Goal: Task Accomplishment & Management: Use online tool/utility

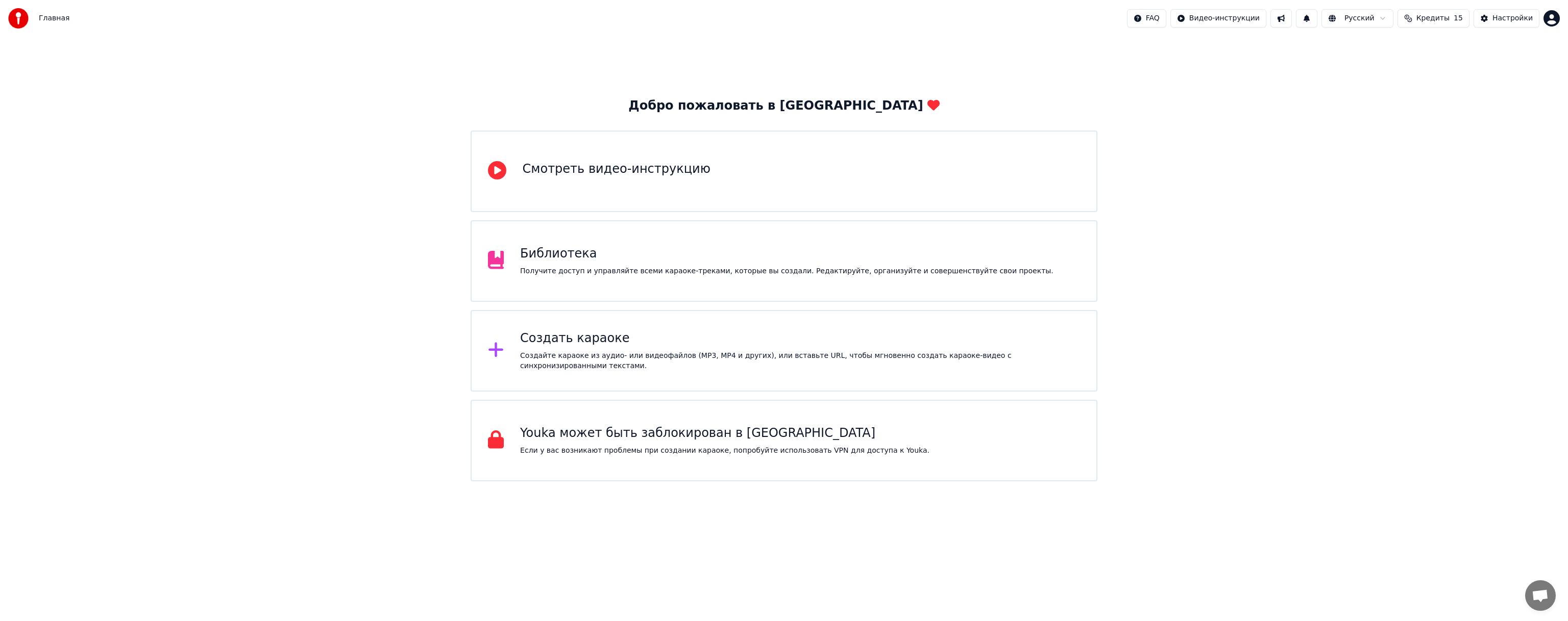
click at [837, 353] on div "Создать караоке Создайте караоке из аудио- или видеофайлов (MP3, MP4 и других),…" at bounding box center [799, 351] width 560 height 41
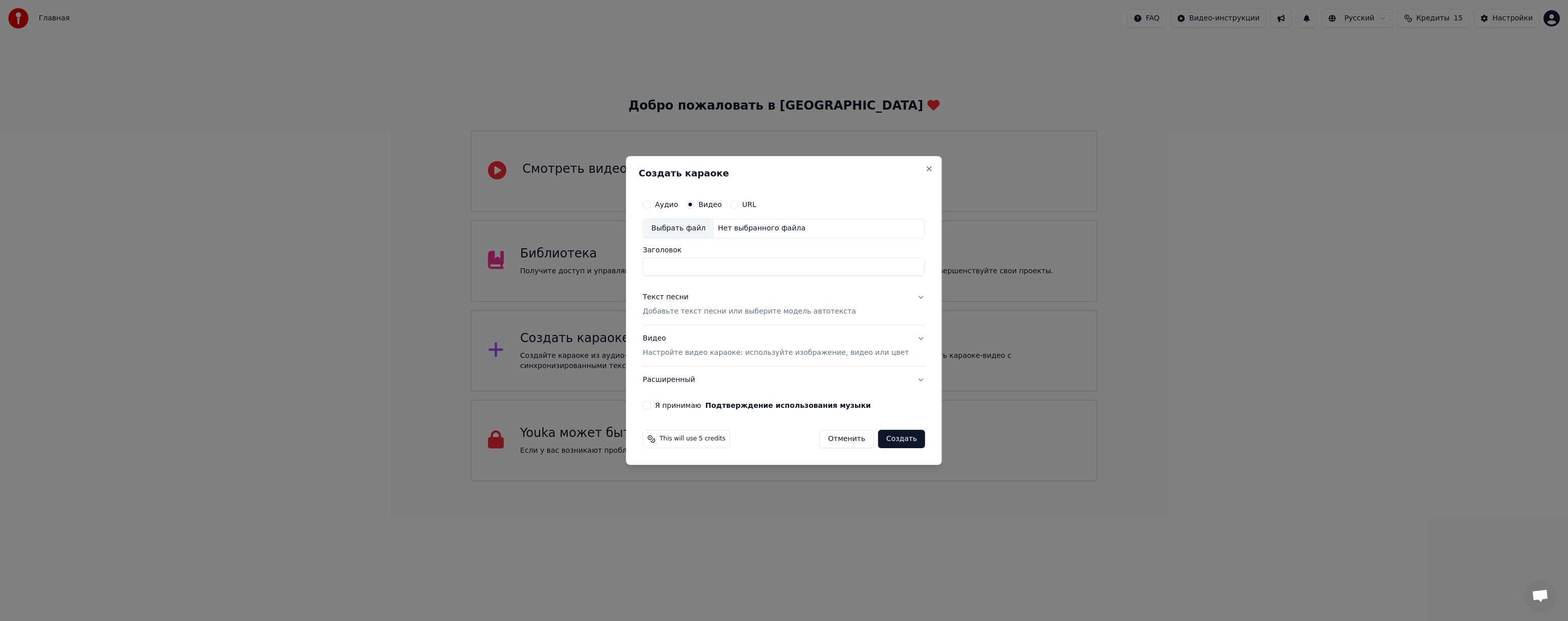
click at [732, 228] on div "Нет выбранного файла" at bounding box center [761, 228] width 96 height 10
click at [721, 264] on input "Заголовок" at bounding box center [783, 267] width 282 height 18
type input "*"
type input "**********"
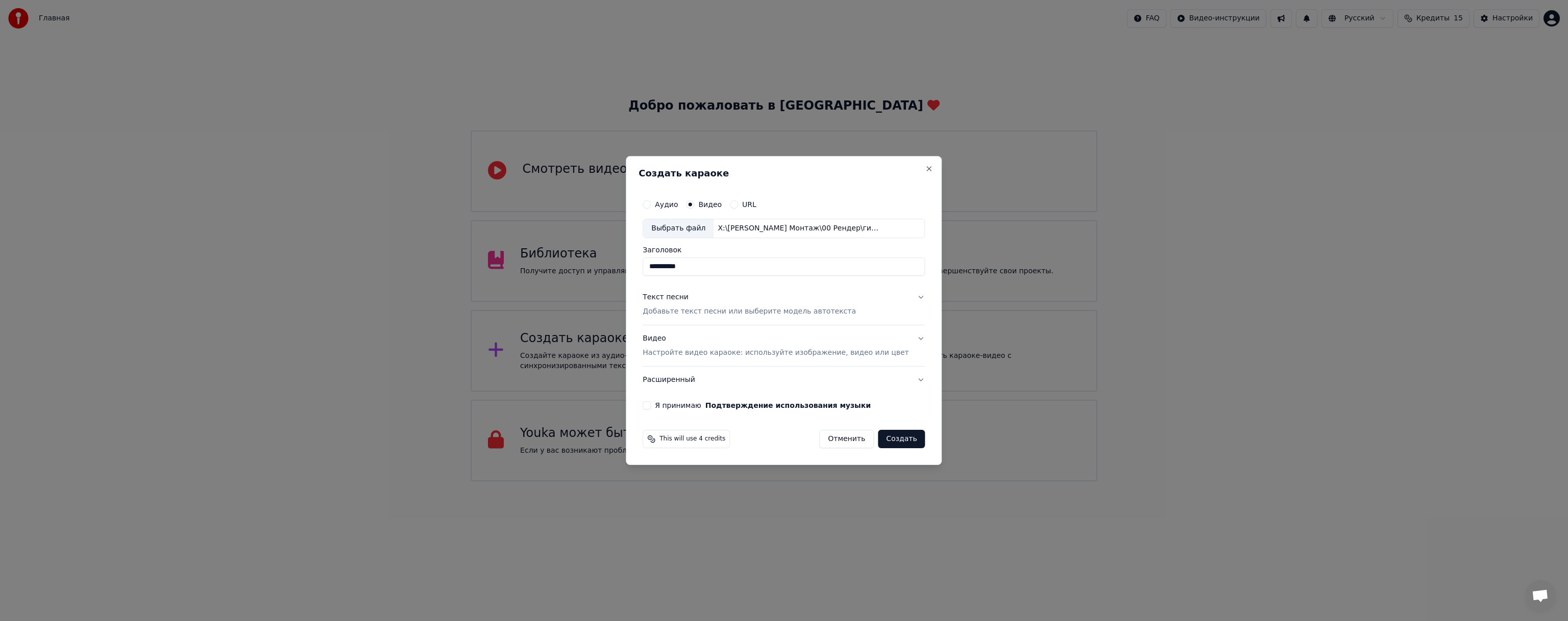
click at [735, 316] on p "Добавьте текст песни или выберите модель автотекста" at bounding box center [748, 311] width 213 height 10
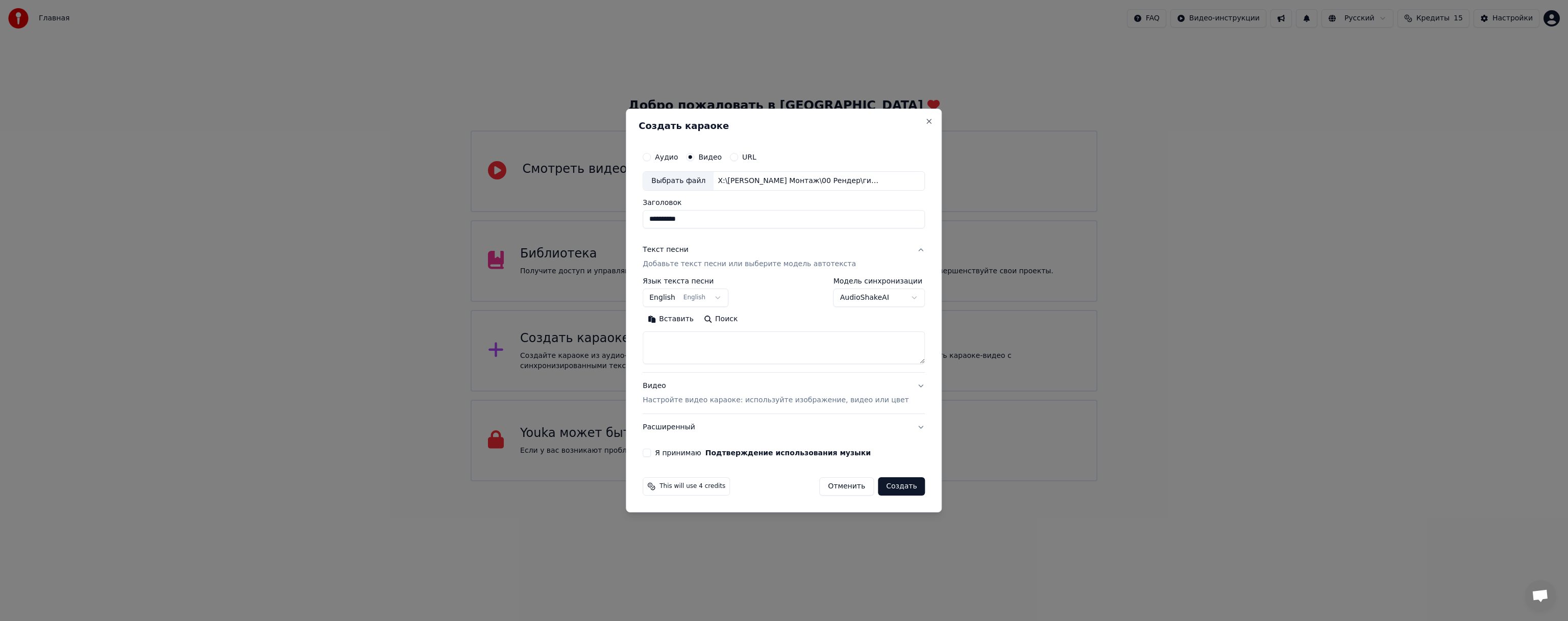
click at [726, 352] on textarea at bounding box center [783, 347] width 282 height 33
paste textarea "**********"
type textarea "**********"
click at [853, 295] on body "Главная FAQ Видео-инструкции Русский Кредиты 15 Настройки Добро пожаловать в Yo…" at bounding box center [784, 240] width 1568 height 481
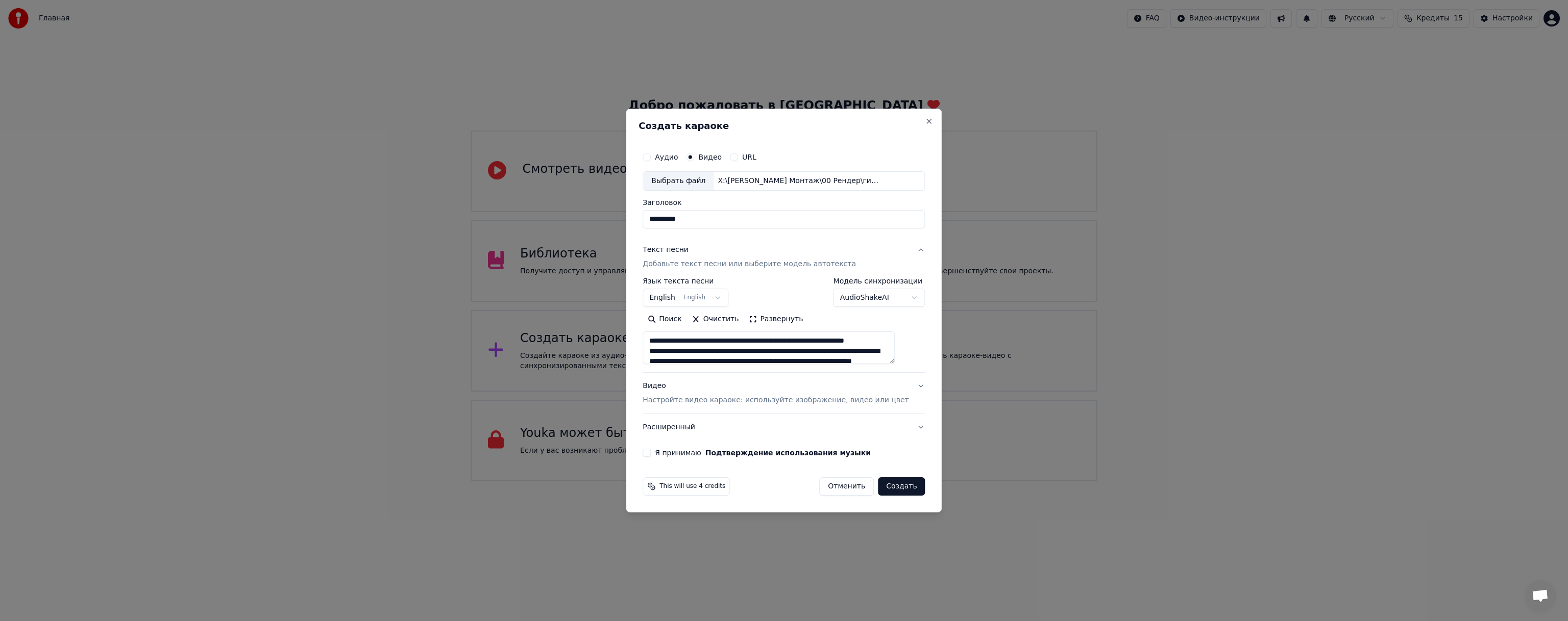
scroll to position [51, 0]
click at [771, 396] on p "Настройте видео караоке: используйте изображение, видео или цвет" at bounding box center [775, 400] width 266 height 10
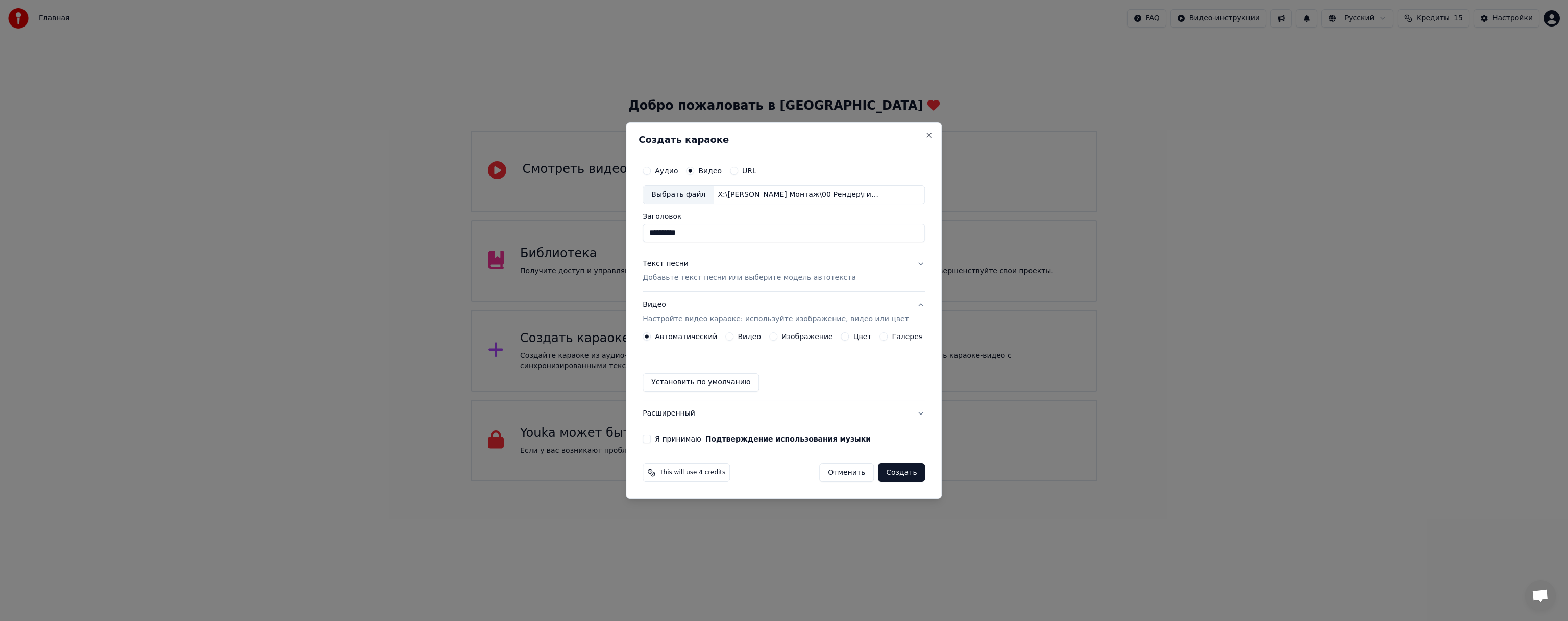
click at [741, 336] on div "Видео" at bounding box center [743, 336] width 36 height 8
click at [733, 336] on button "Видео" at bounding box center [729, 336] width 8 height 8
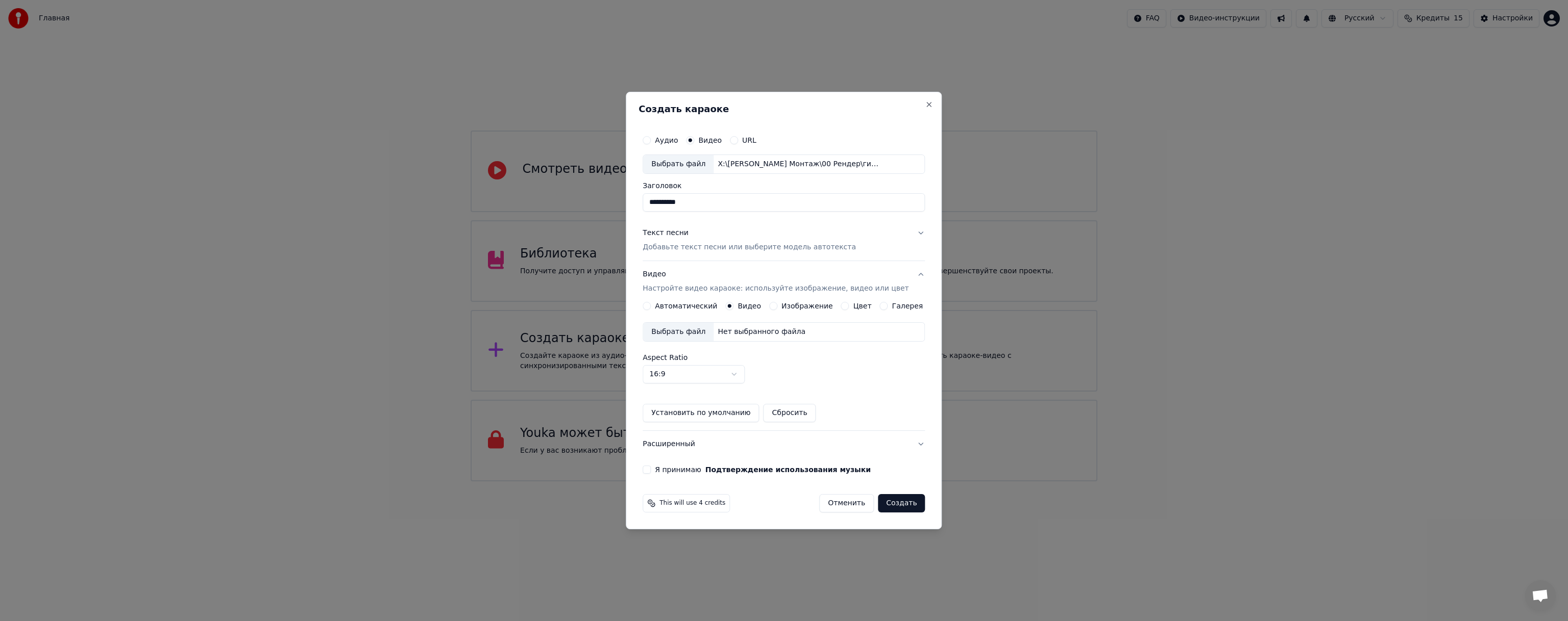
click at [790, 305] on label "Изображение" at bounding box center [807, 305] width 52 height 8
click at [777, 305] on button "Изображение" at bounding box center [774, 306] width 8 height 8
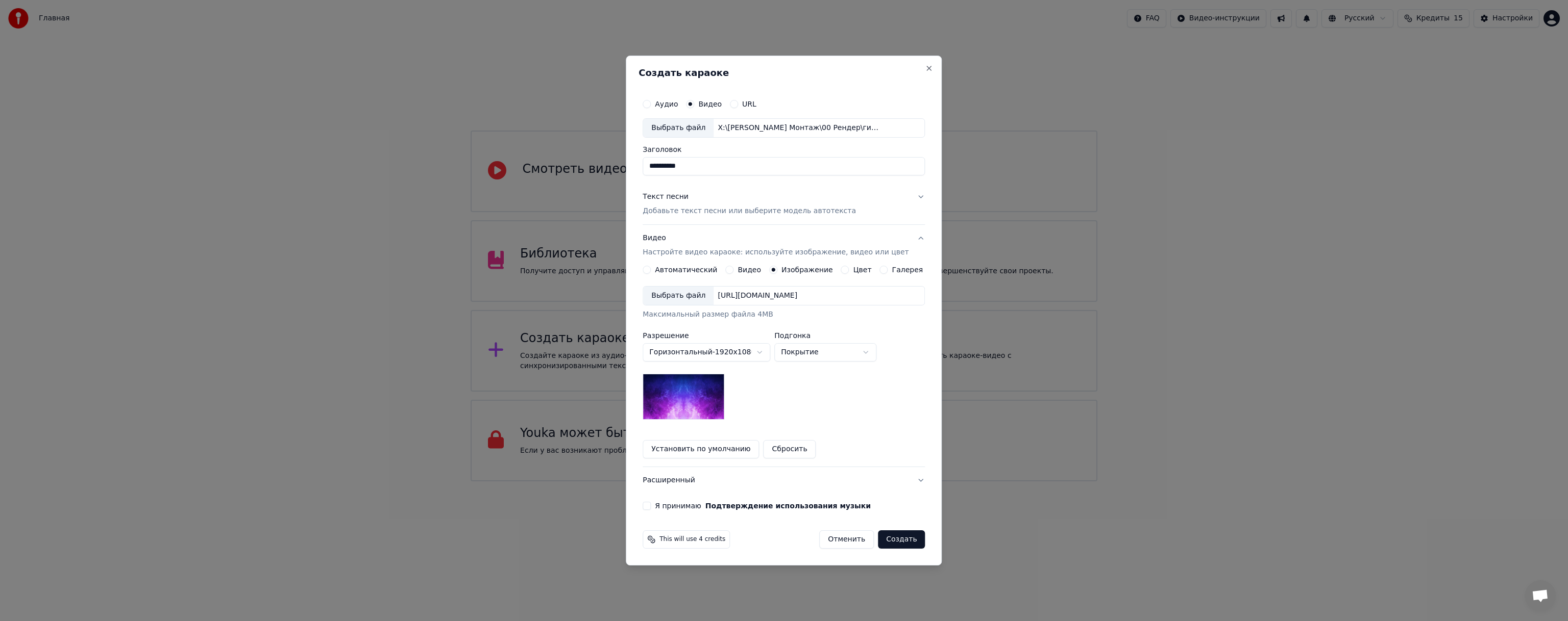
click at [845, 269] on button "Цвет" at bounding box center [846, 270] width 8 height 8
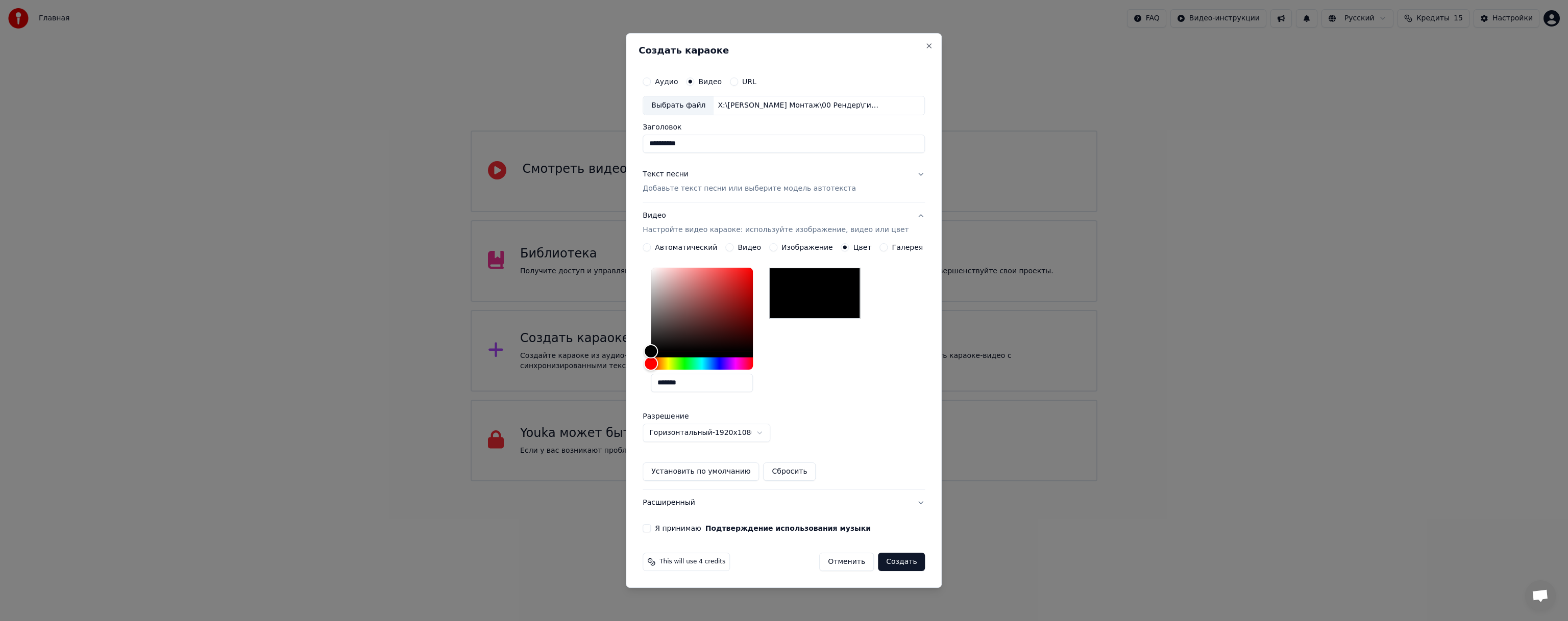
click at [880, 249] on button "Галерея" at bounding box center [884, 248] width 8 height 8
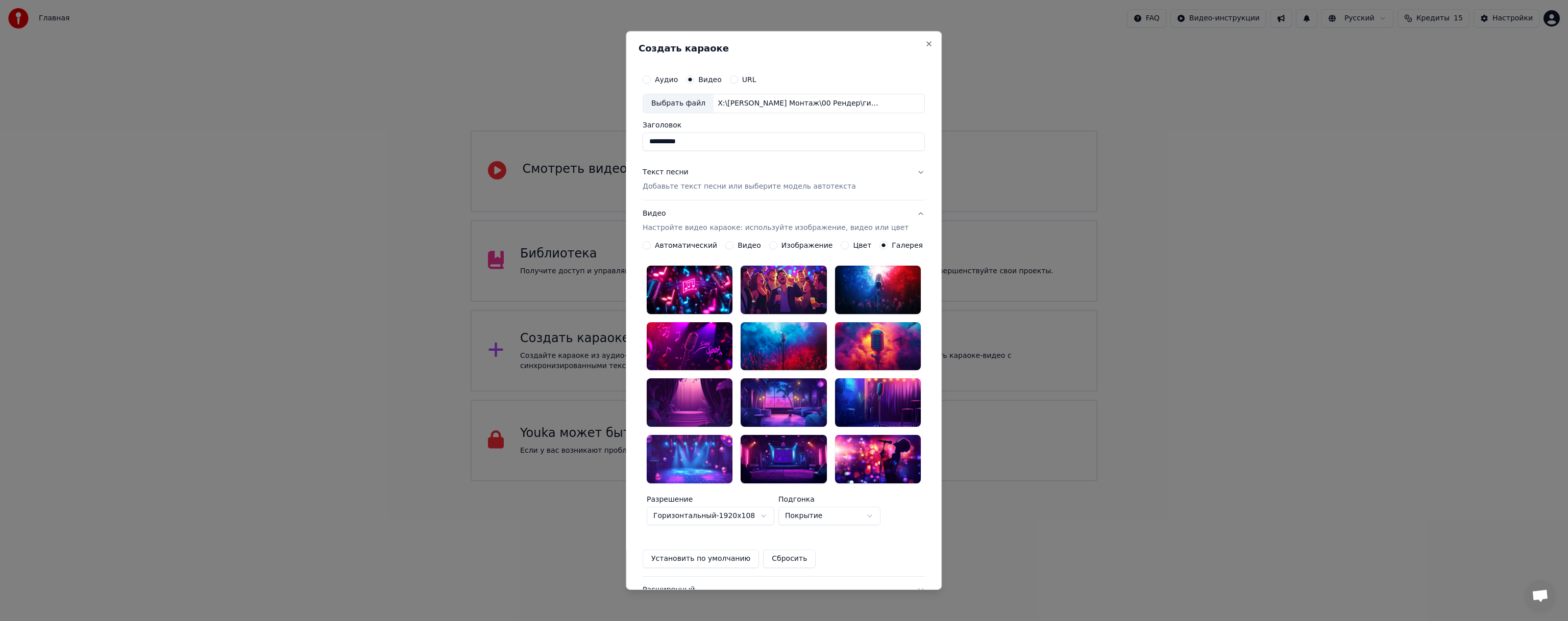
click at [659, 247] on div "Автоматический" at bounding box center [679, 245] width 75 height 8
click at [649, 246] on button "Автоматический" at bounding box center [646, 245] width 8 height 8
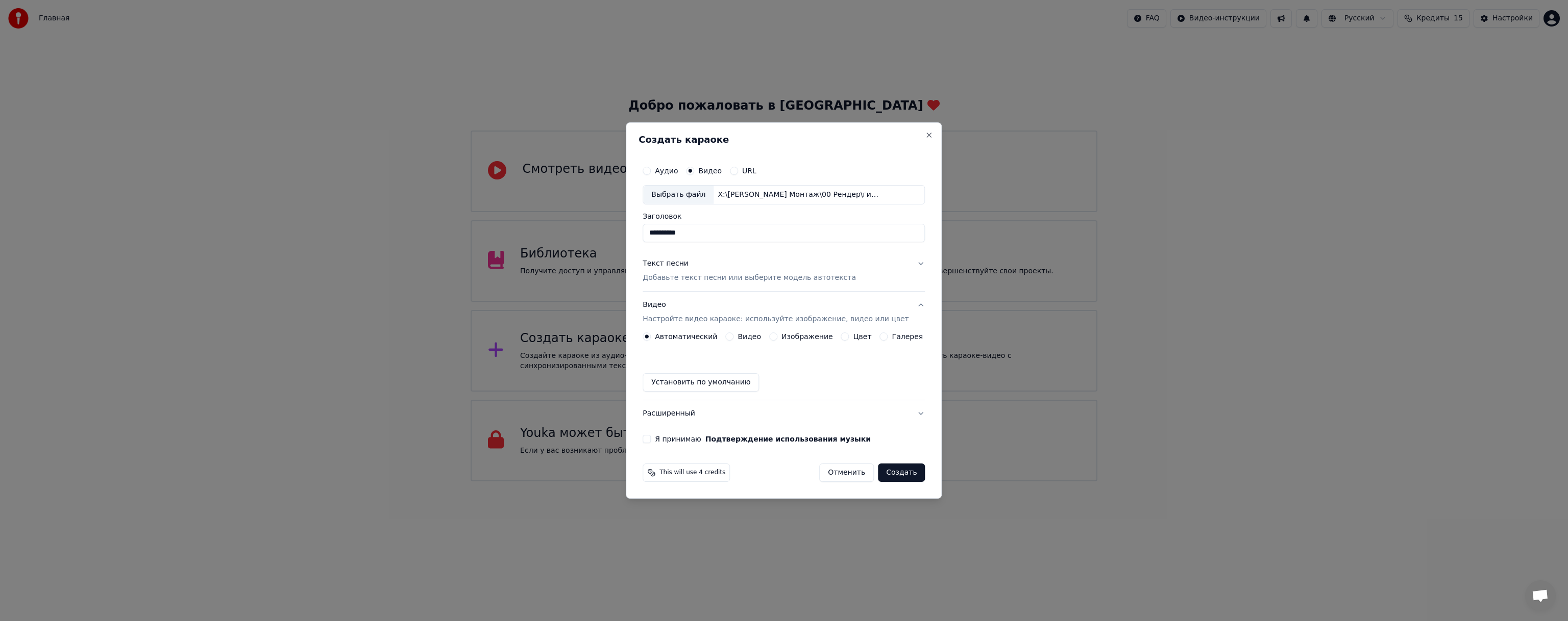
click at [650, 438] on button "Я принимаю Подтверждение использования музыки" at bounding box center [646, 439] width 8 height 8
click at [690, 413] on button "Расширенный" at bounding box center [783, 414] width 282 height 27
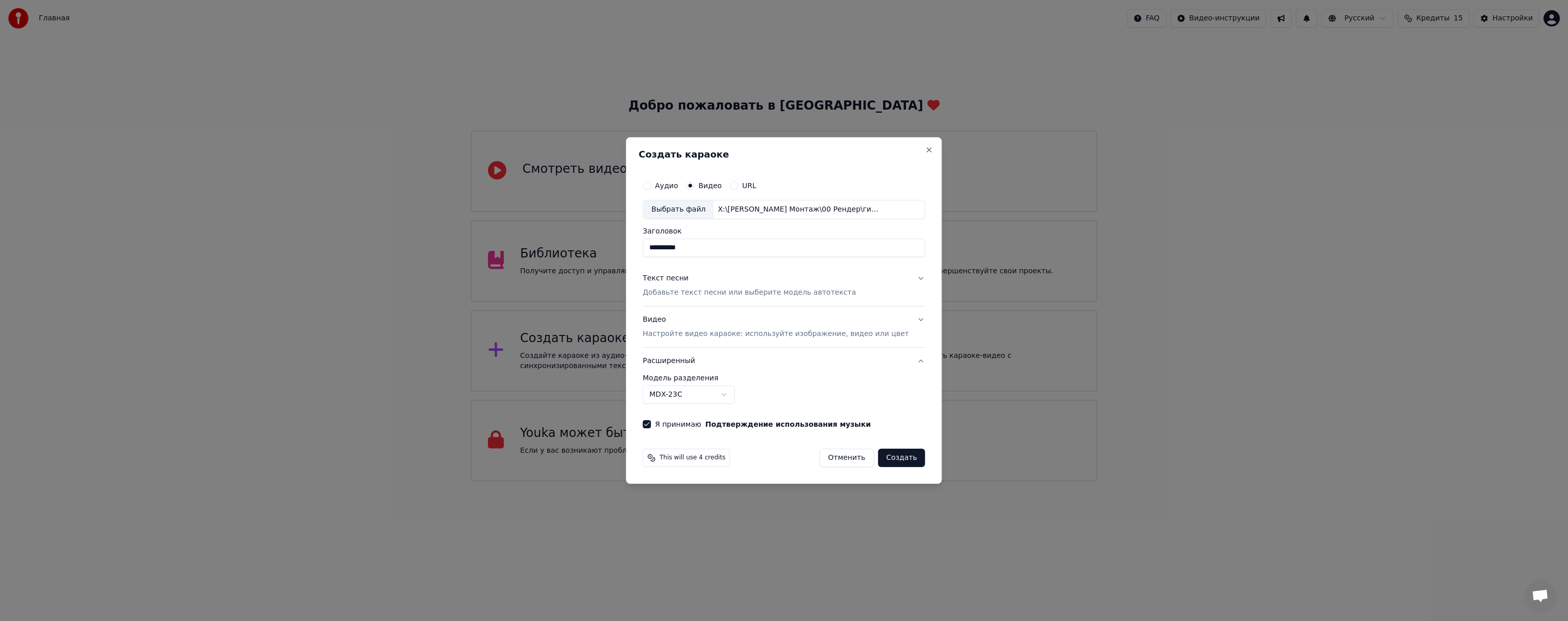
click at [712, 398] on body "Главная FAQ Видео-инструкции Русский Кредиты 15 Настройки Добро пожаловать в Yo…" at bounding box center [784, 240] width 1568 height 481
click at [720, 393] on body "Главная FAQ Видео-инструкции Русский Кредиты 15 Настройки Добро пожаловать в Yo…" at bounding box center [784, 240] width 1568 height 481
click at [893, 458] on button "Создать" at bounding box center [901, 458] width 47 height 18
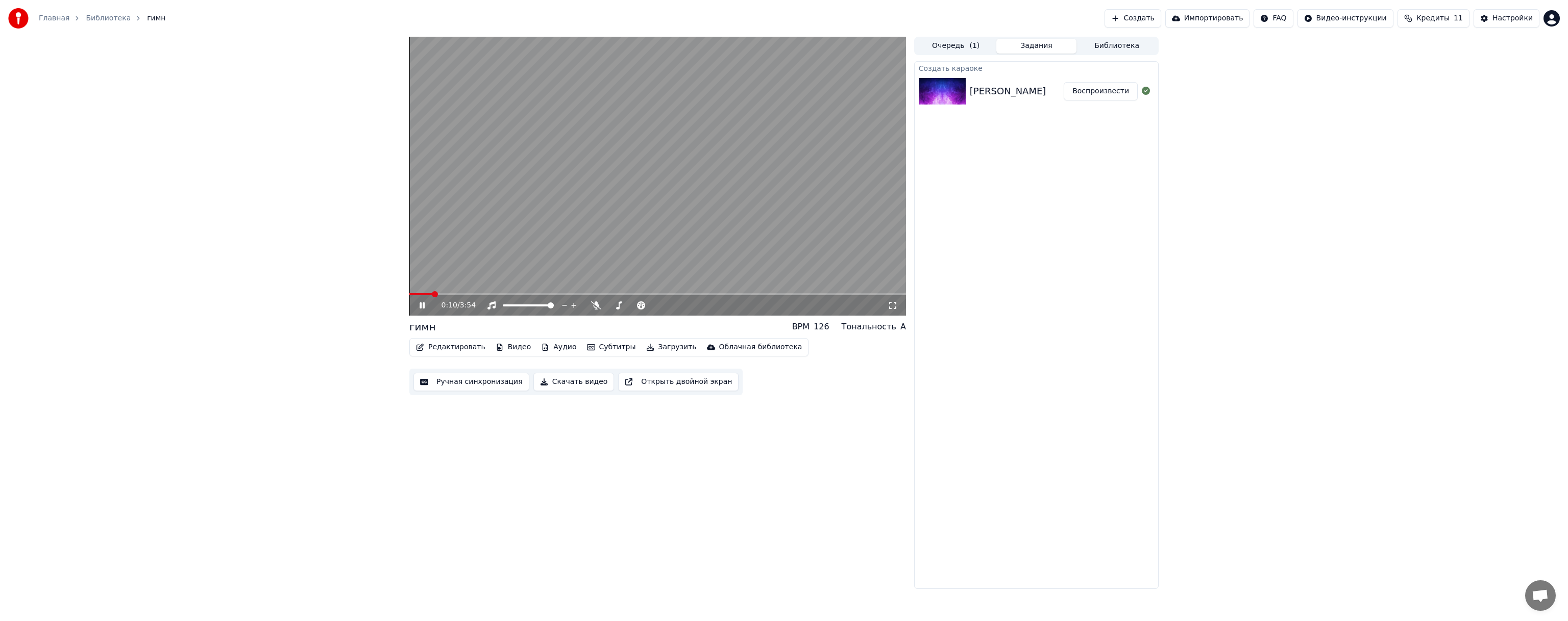
click at [445, 294] on span at bounding box center [657, 295] width 496 height 2
click at [461, 296] on div "0:17 / 3:54" at bounding box center [657, 305] width 496 height 20
click at [465, 294] on span at bounding box center [657, 295] width 496 height 2
click at [480, 294] on span at bounding box center [657, 295] width 496 height 2
click at [490, 294] on span at bounding box center [657, 295] width 496 height 2
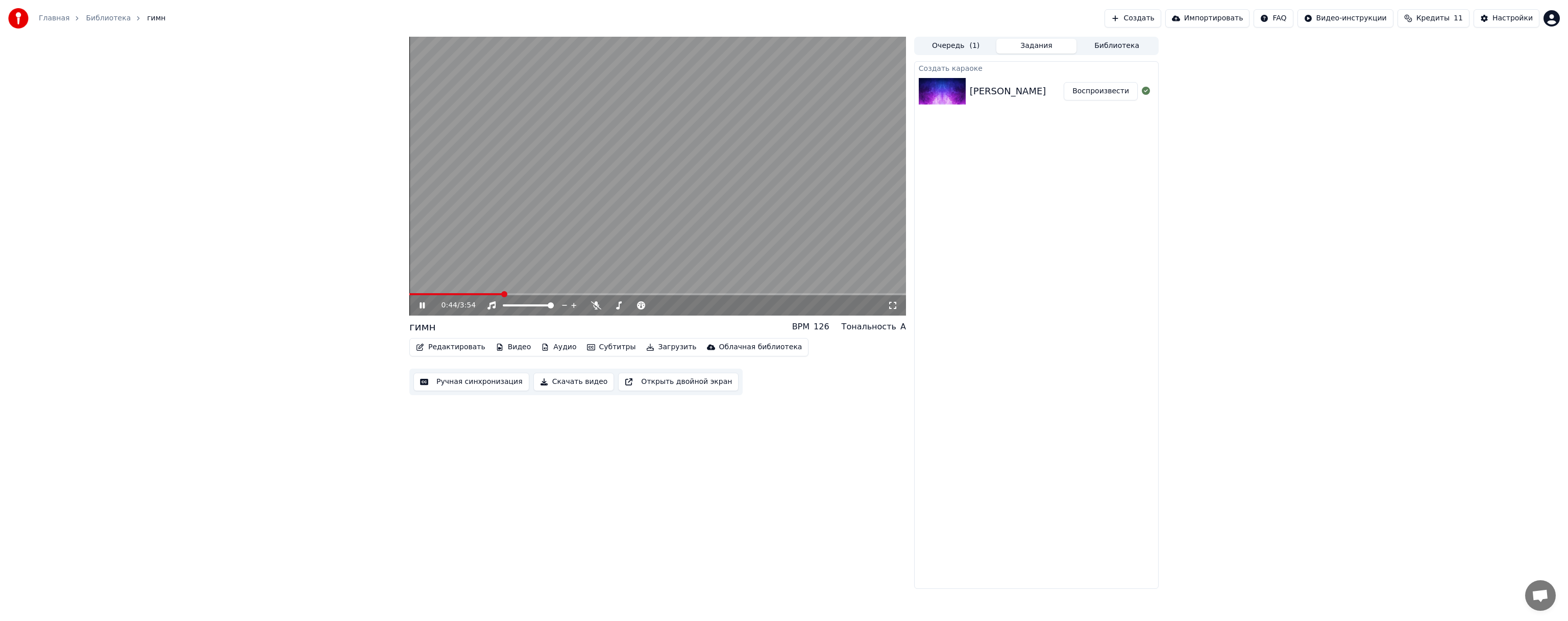
click at [502, 294] on span at bounding box center [657, 295] width 496 height 2
click at [582, 234] on video at bounding box center [657, 176] width 496 height 279
click at [460, 346] on button "Редактировать" at bounding box center [450, 347] width 78 height 14
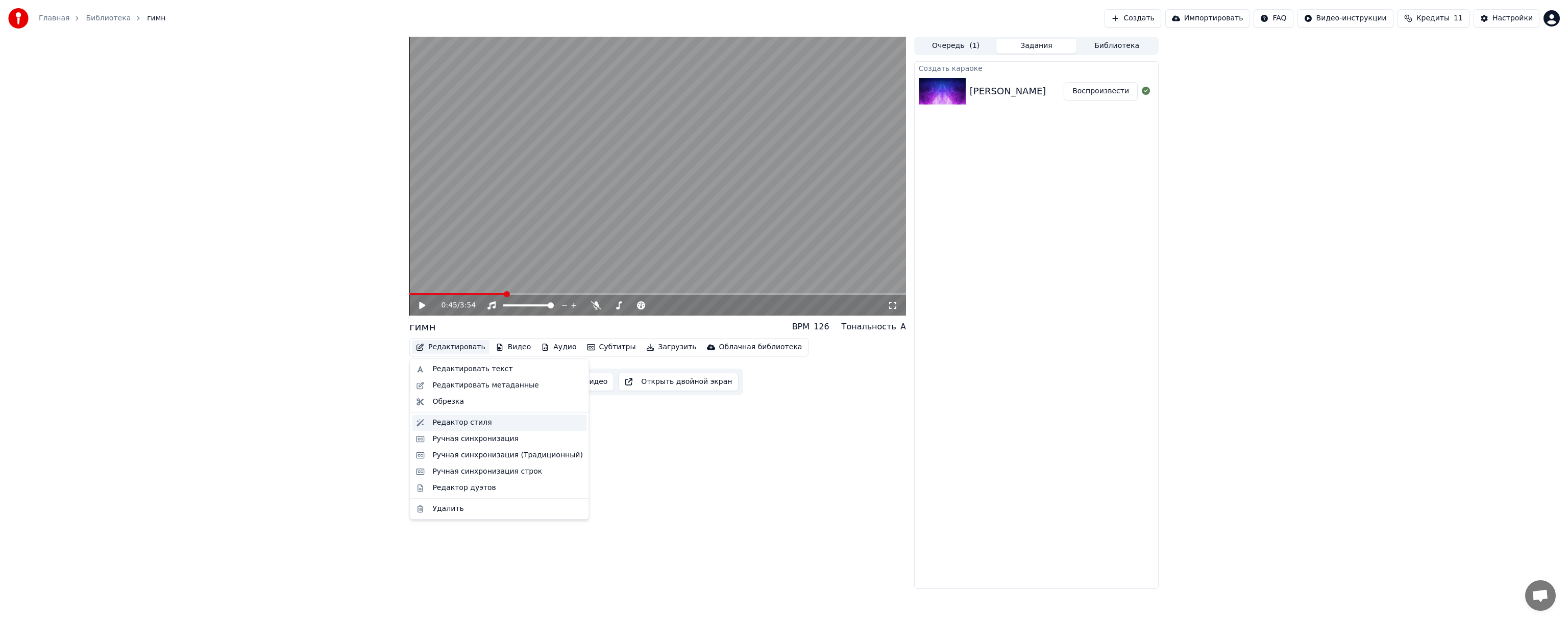
click at [481, 417] on div "Редактор стиля" at bounding box center [499, 423] width 174 height 17
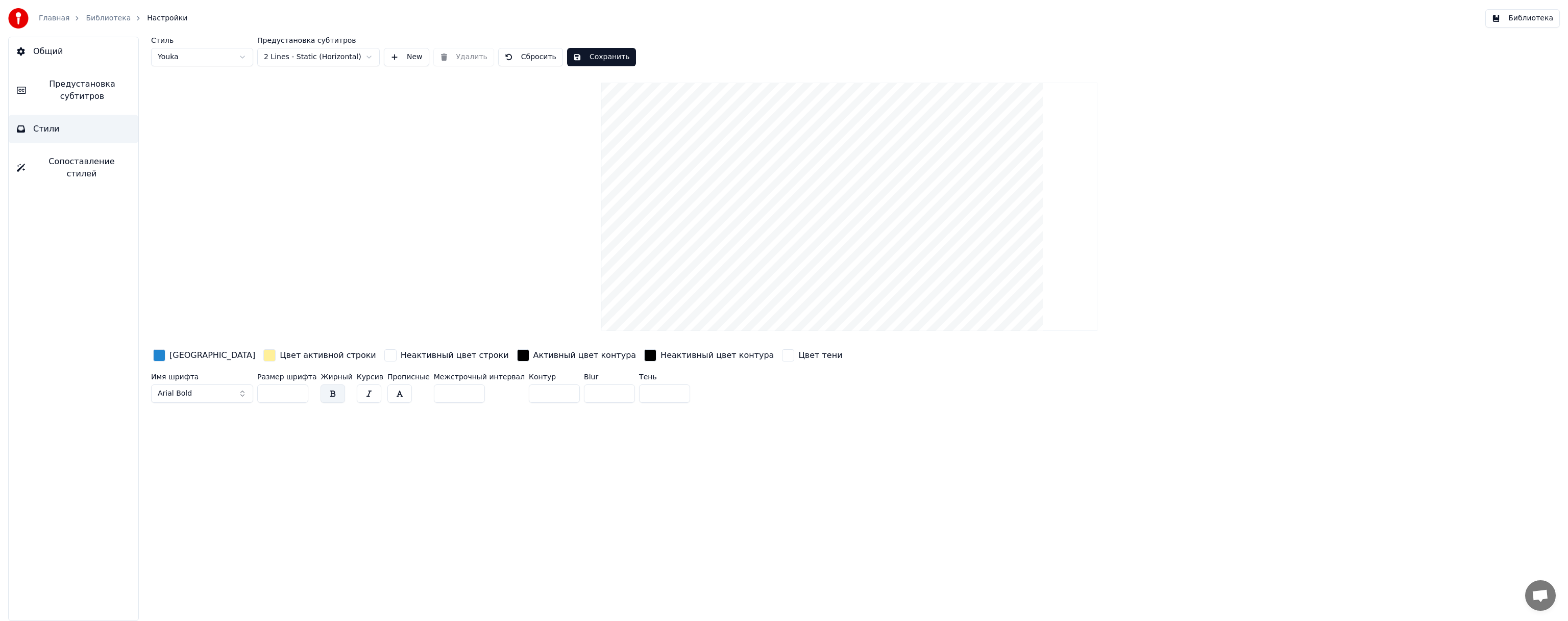
click at [102, 162] on span "Сопоставление стилей" at bounding box center [82, 167] width 97 height 24
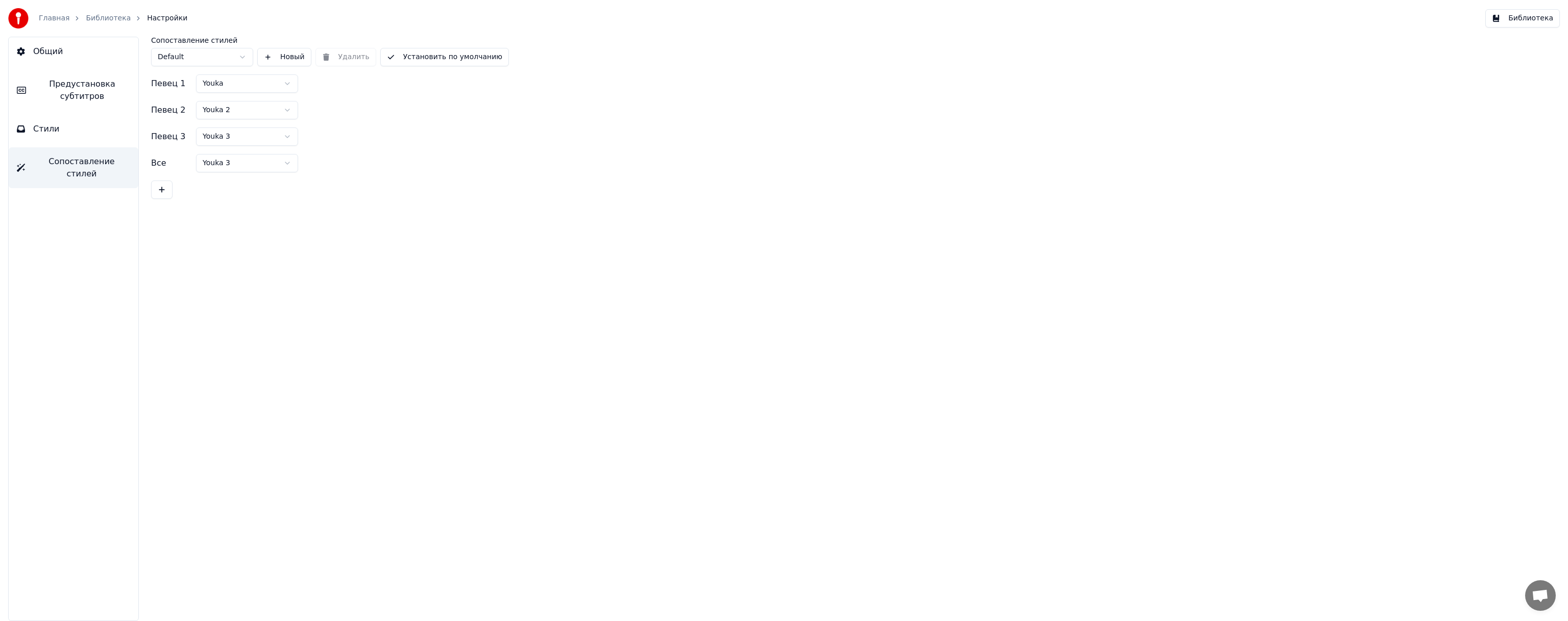
click at [103, 138] on button "Стили" at bounding box center [73, 129] width 130 height 28
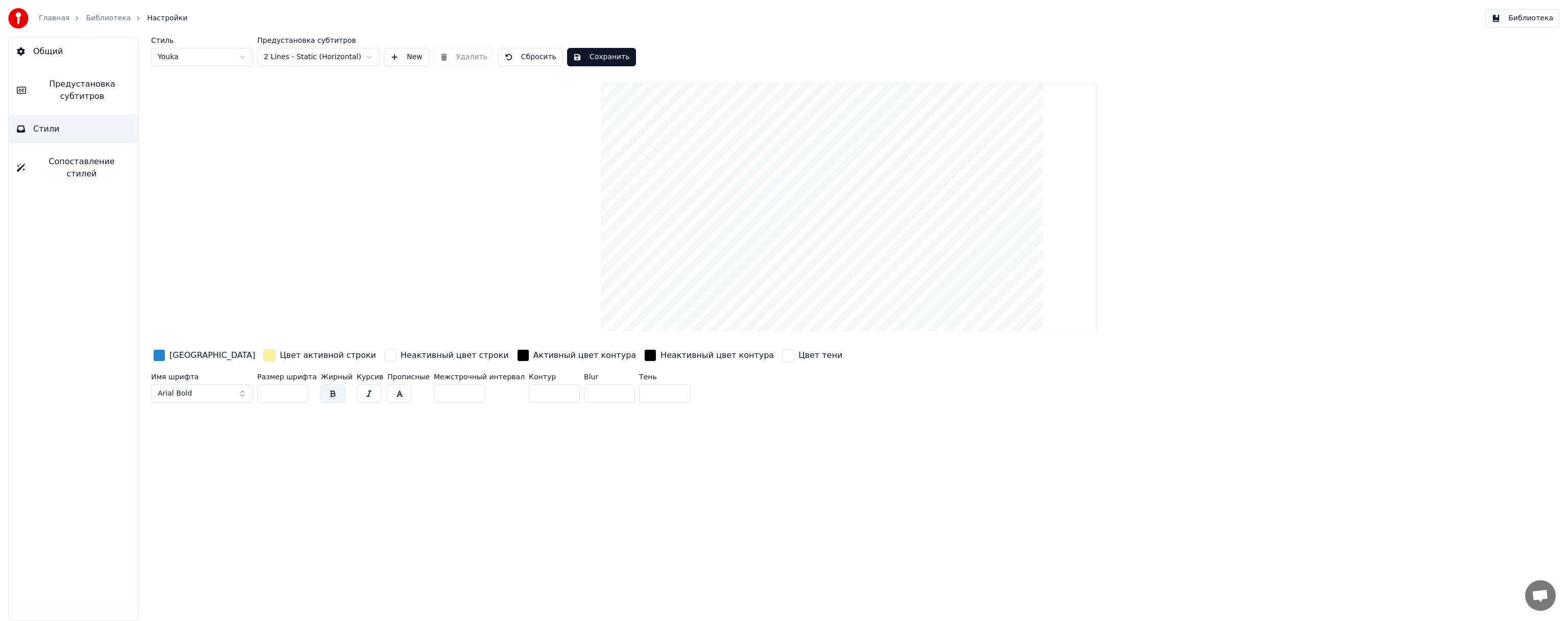
click at [106, 93] on span "Предустановка субтитров" at bounding box center [82, 90] width 96 height 24
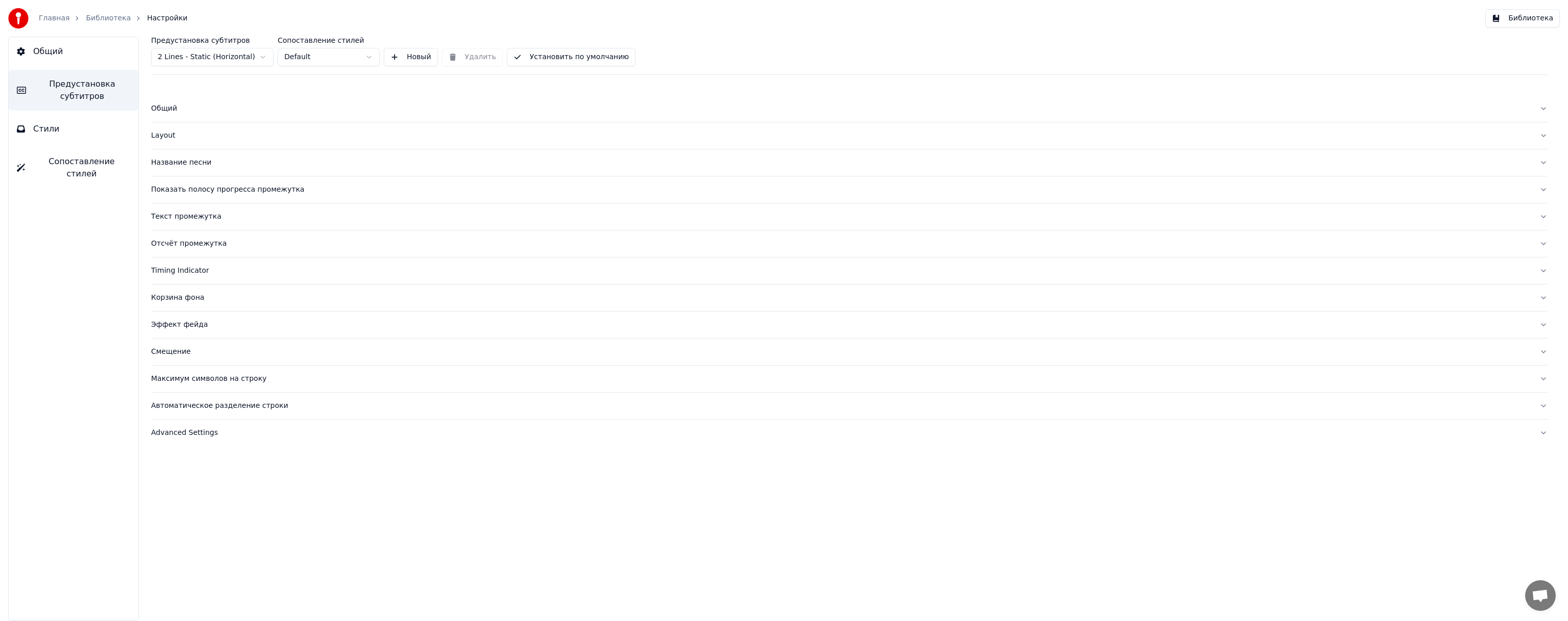
click at [94, 121] on button "Стили" at bounding box center [73, 129] width 130 height 28
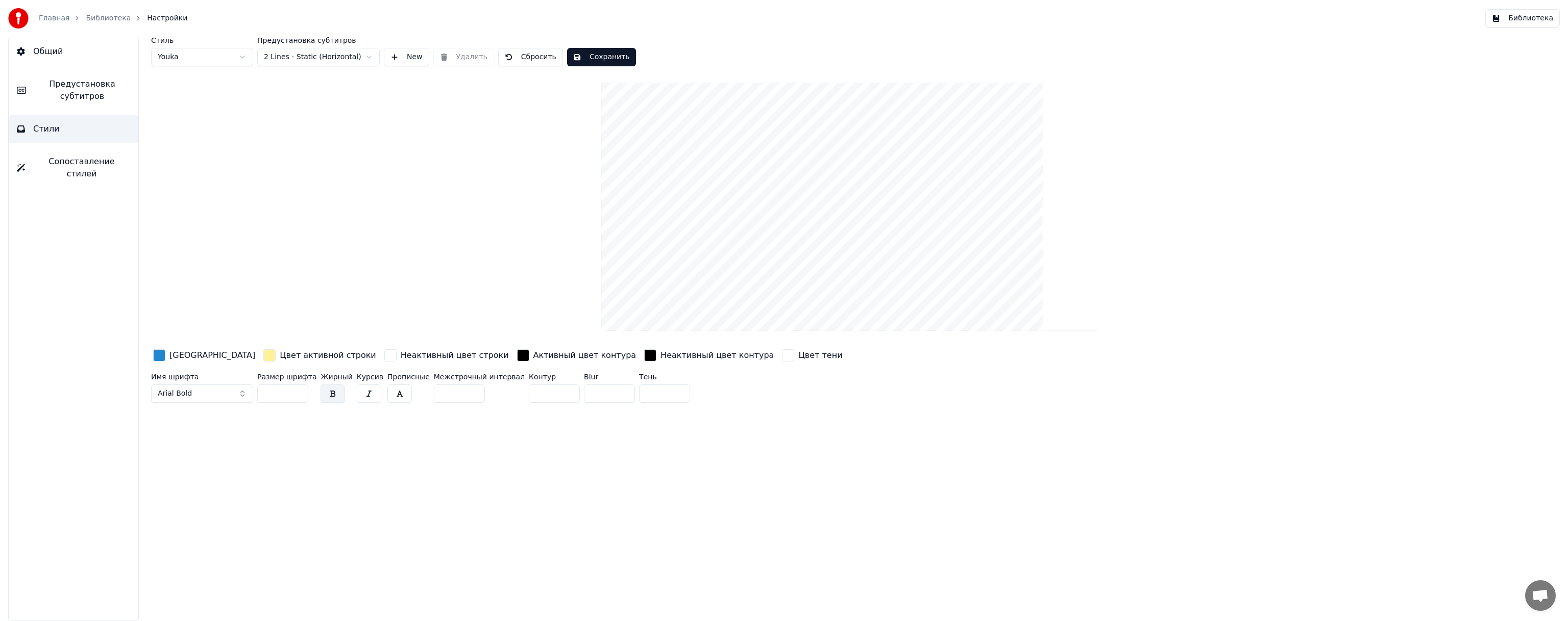
click at [231, 396] on button "Arial Bold" at bounding box center [202, 394] width 102 height 18
click at [202, 391] on button "Arial Bold" at bounding box center [202, 394] width 102 height 18
click at [243, 394] on button "Arial Bold" at bounding box center [202, 394] width 102 height 18
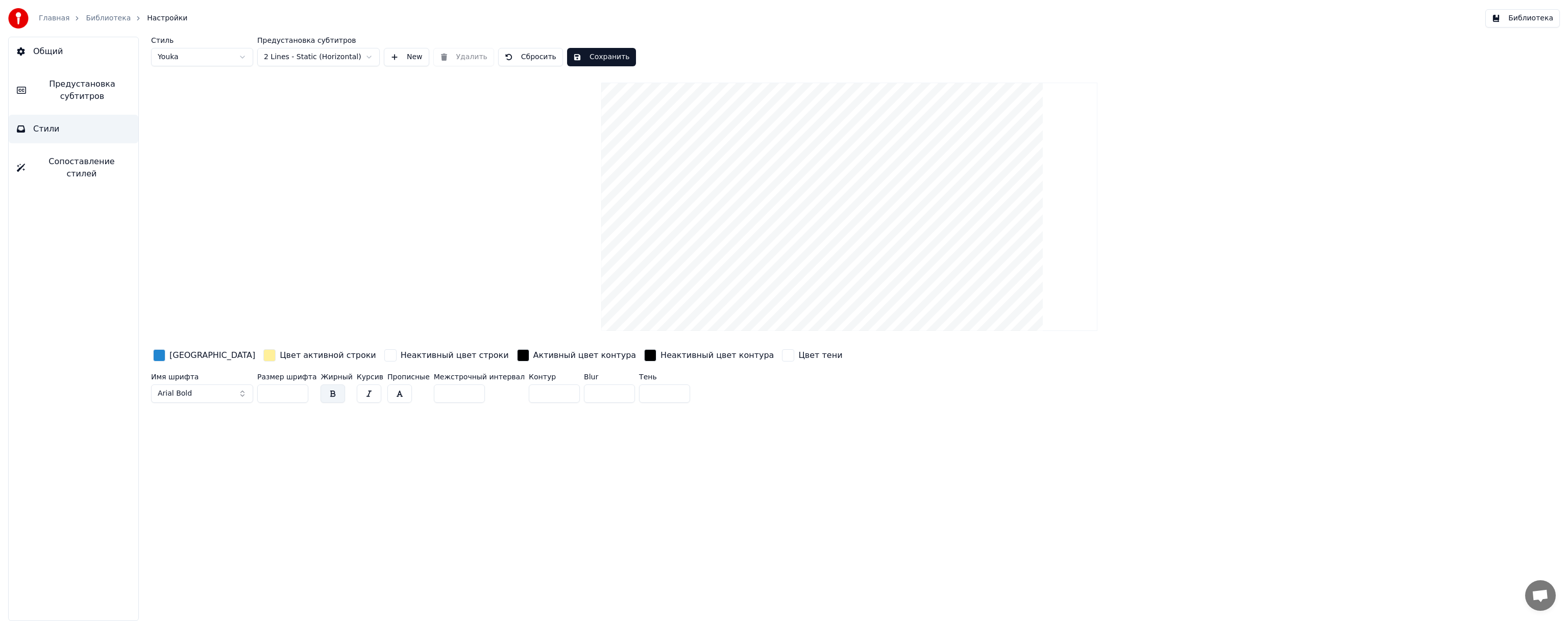
click at [241, 57] on html "Главная Библиотека Настройки Библиотека Общий Предустановка субтитров Стили Соп…" at bounding box center [784, 310] width 1568 height 621
click at [248, 61] on html "Главная Библиотека Настройки Библиотека Общий Предустановка субтитров Стили Соп…" at bounding box center [784, 310] width 1568 height 621
click at [395, 61] on html "Главная Библиотека Настройки Библиотека Общий Предустановка субтитров Стили Соп…" at bounding box center [784, 310] width 1568 height 621
click at [324, 234] on html "Главная Библиотека Настройки Библиотека Общий Предустановка субтитров Стили Соп…" at bounding box center [784, 310] width 1568 height 621
click at [380, 473] on html "Главная Библиотека Настройки Библиотека Общий Предустановка субтитров Стили Соп…" at bounding box center [784, 310] width 1568 height 621
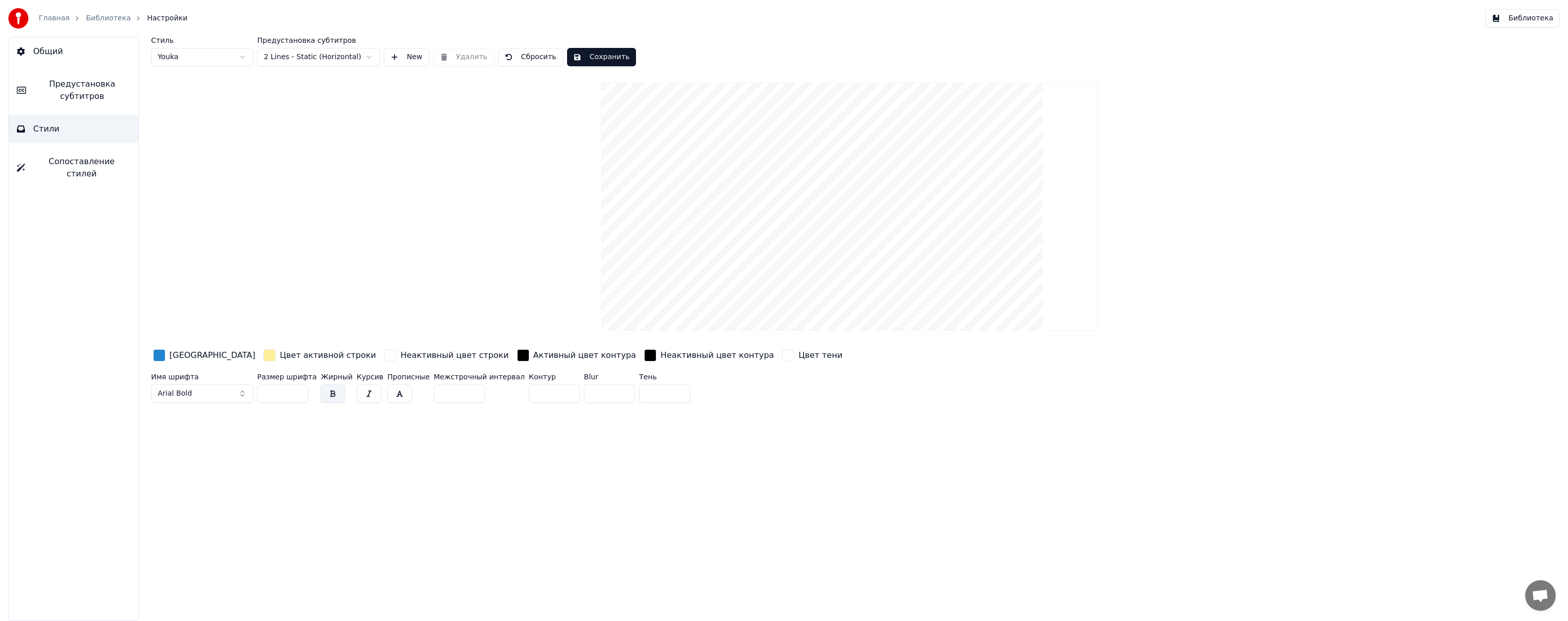
click at [242, 394] on button "Arial Bold" at bounding box center [202, 394] width 102 height 18
click at [241, 393] on button "Arial Bold" at bounding box center [202, 394] width 102 height 18
click at [177, 394] on span "Arial Bold" at bounding box center [174, 394] width 34 height 10
click at [171, 396] on span "Arial Bold" at bounding box center [174, 394] width 34 height 10
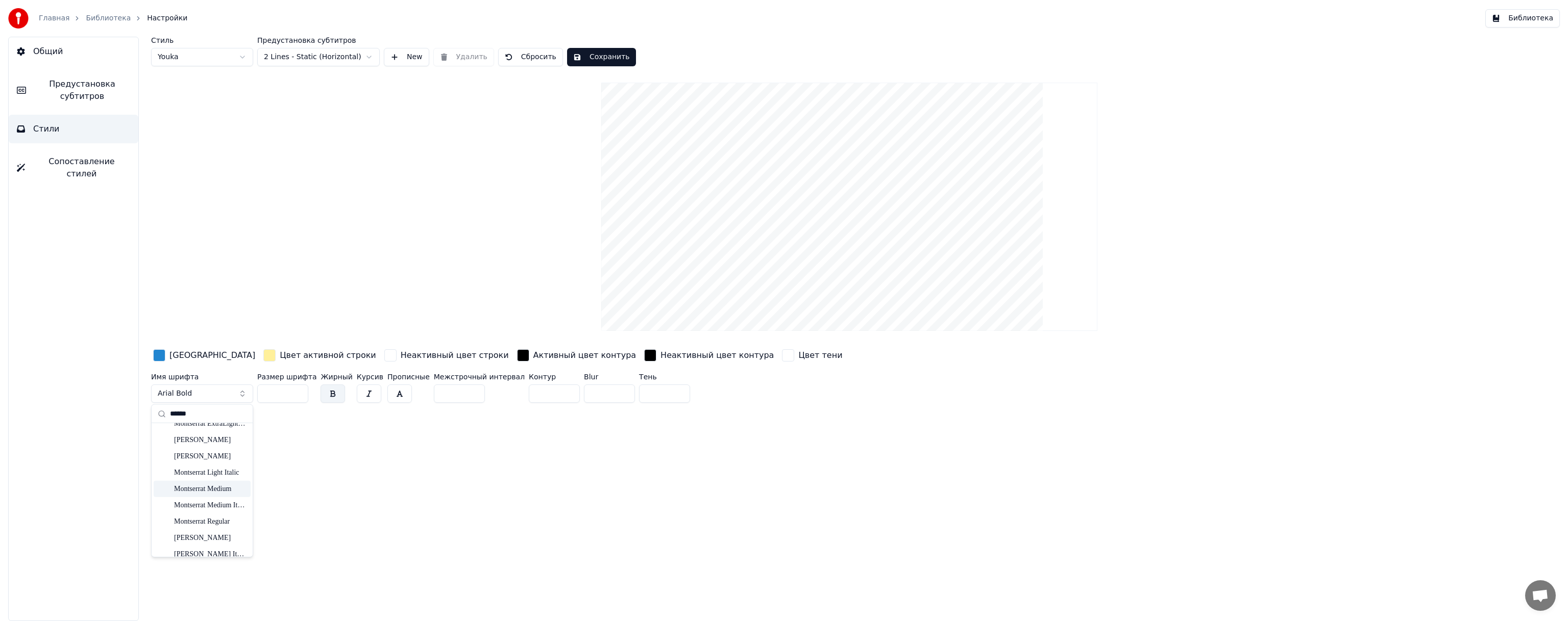
scroll to position [255, 0]
type input "******"
click at [220, 532] on div "[PERSON_NAME]" at bounding box center [210, 537] width 73 height 10
click at [529, 389] on input "*" at bounding box center [554, 394] width 51 height 18
click at [545, 390] on input "**" at bounding box center [554, 394] width 51 height 18
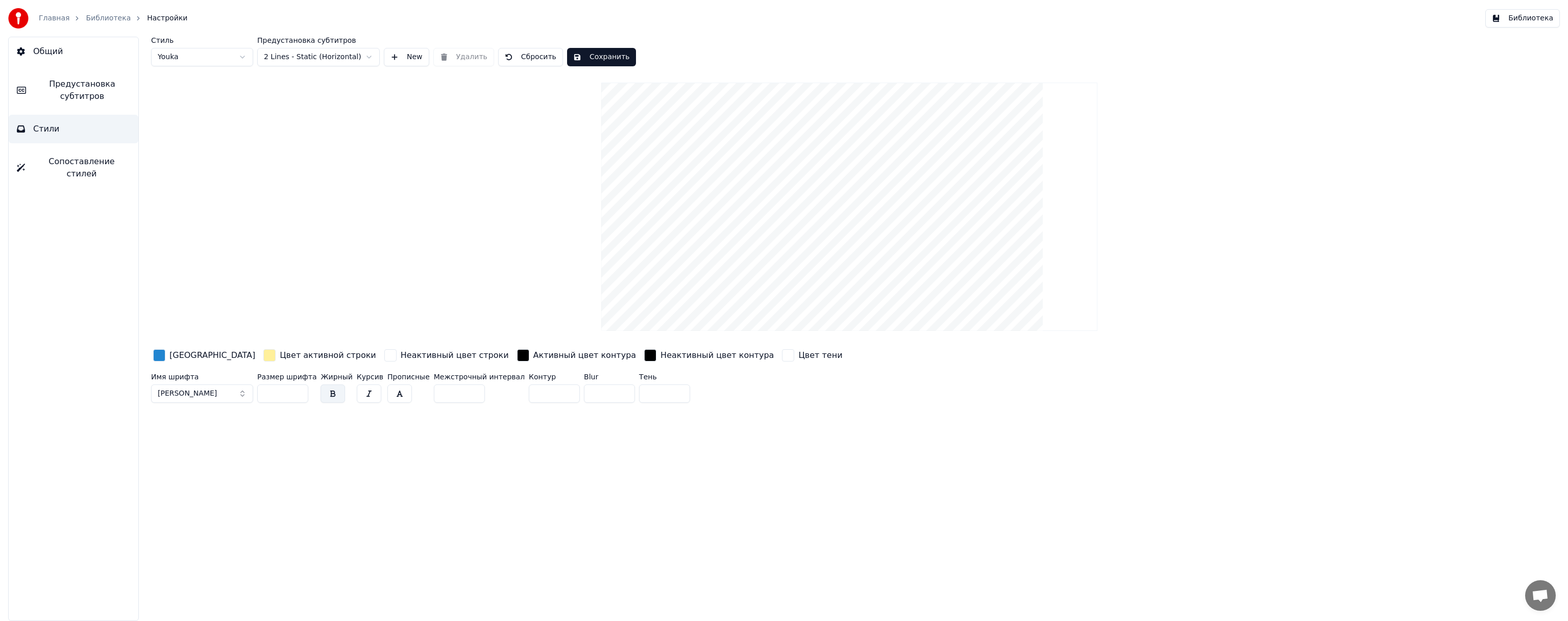
click at [545, 390] on input "**" at bounding box center [554, 394] width 51 height 18
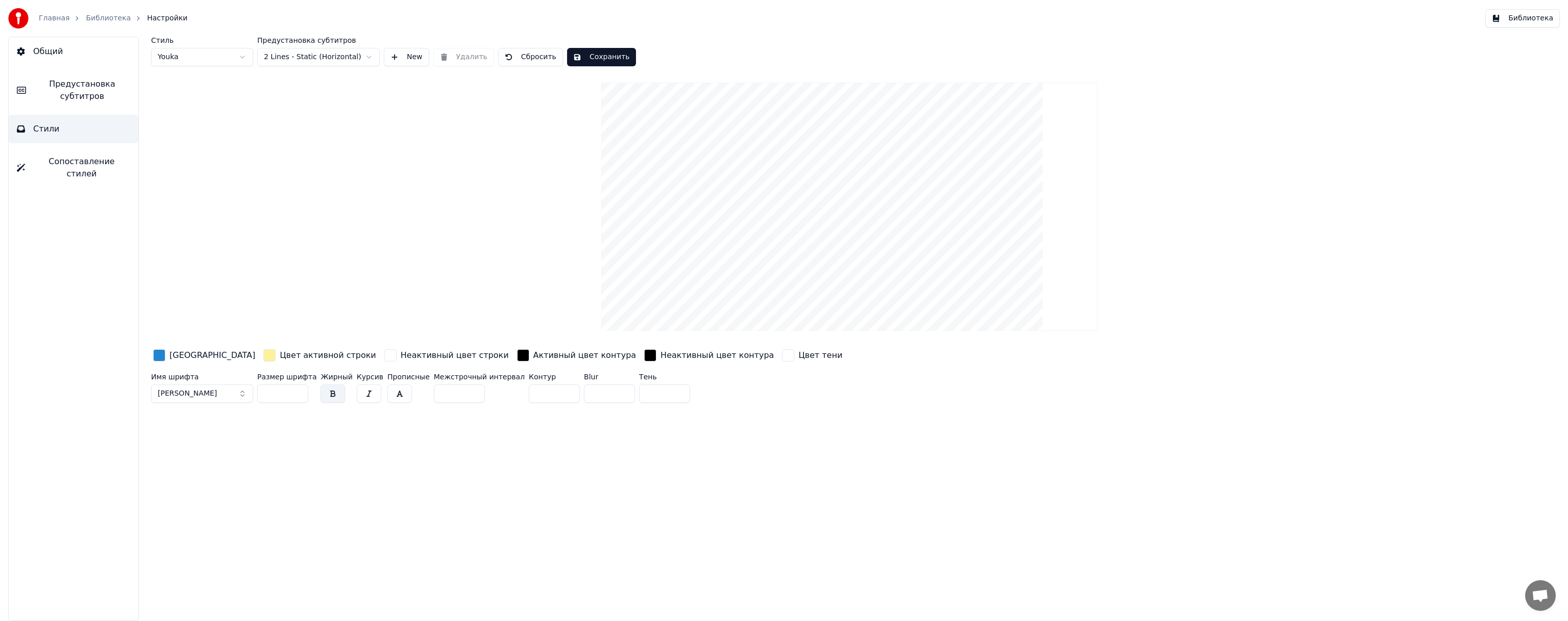
click at [545, 390] on input "**" at bounding box center [554, 394] width 51 height 18
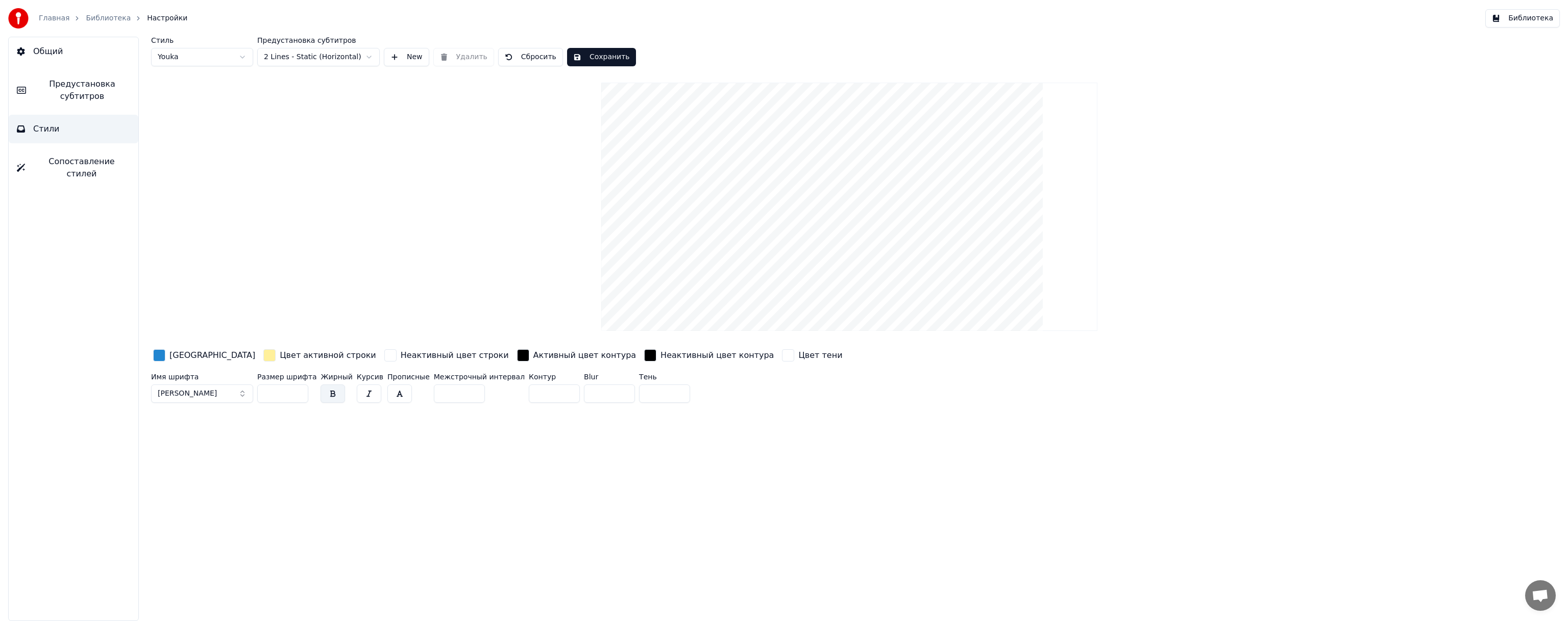
click at [547, 395] on input "**" at bounding box center [554, 394] width 51 height 18
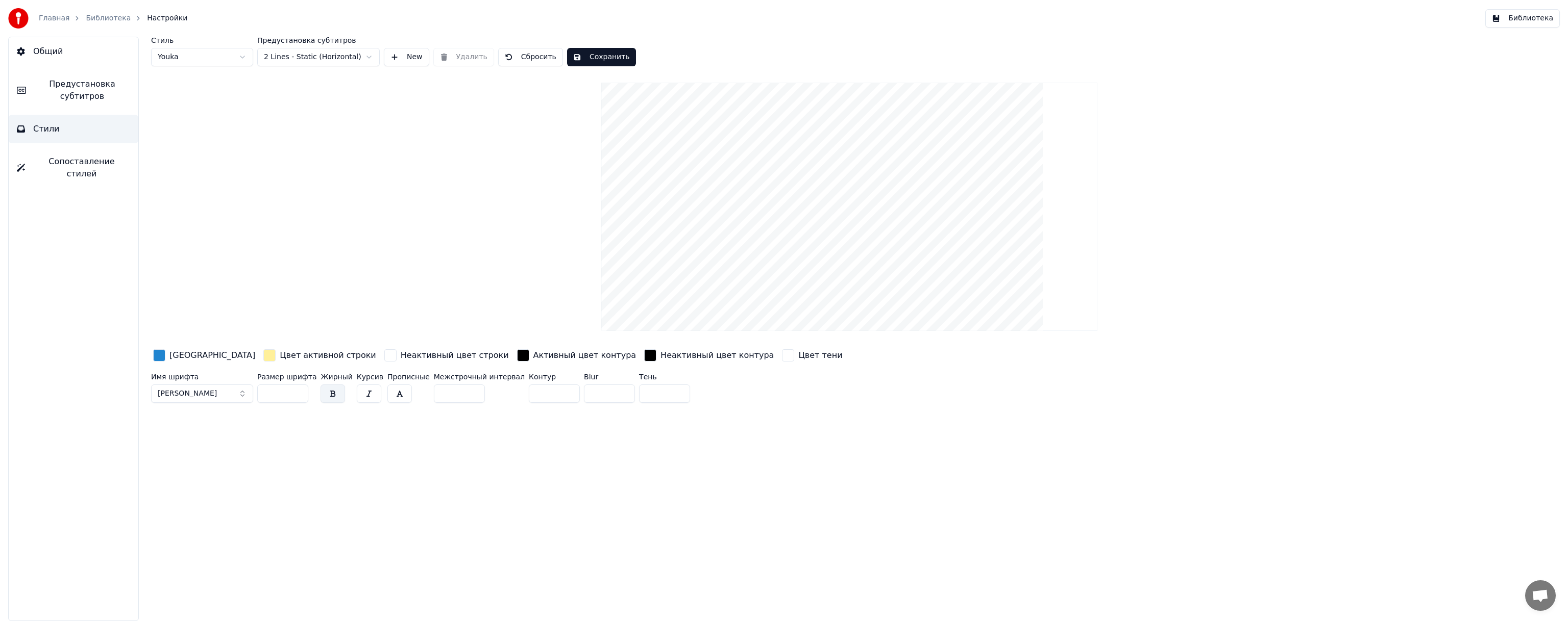
click at [547, 395] on input "**" at bounding box center [554, 394] width 51 height 18
type input "**"
click at [547, 395] on input "**" at bounding box center [554, 394] width 51 height 18
click at [598, 54] on button "Сохранить" at bounding box center [601, 57] width 69 height 18
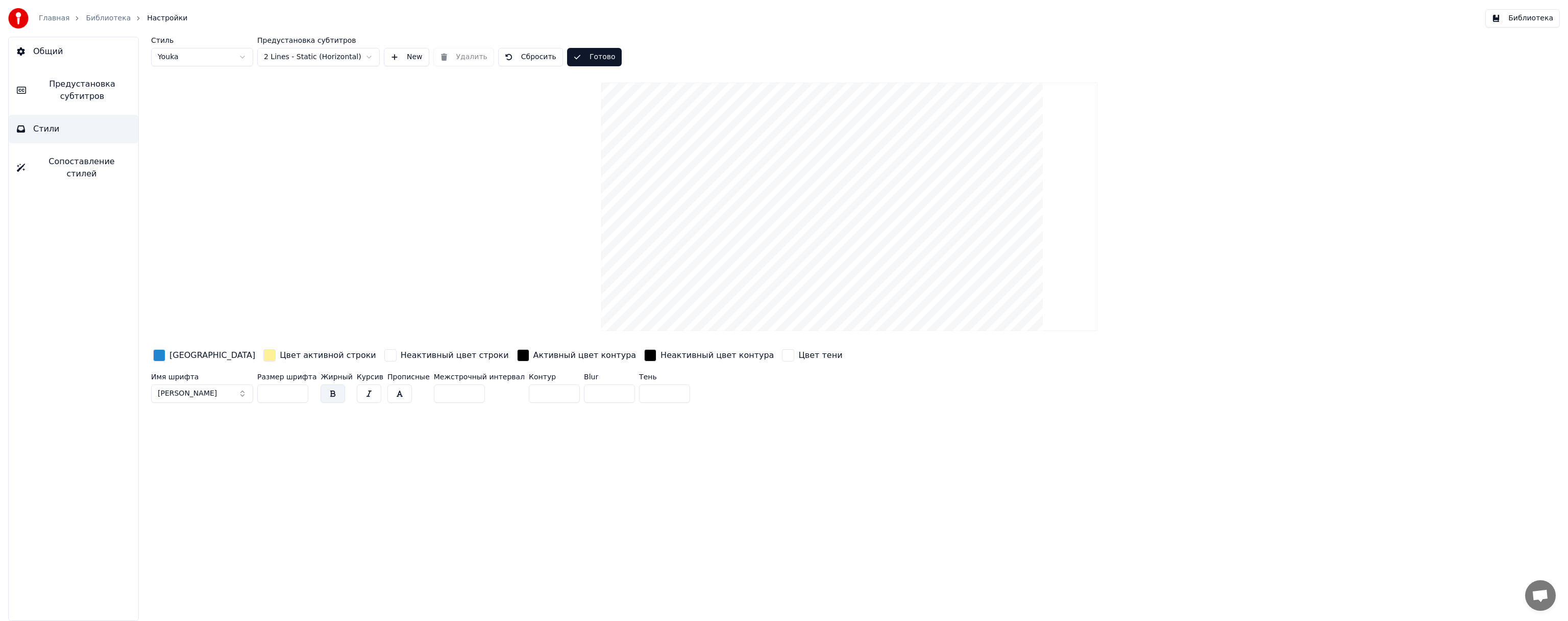
click at [598, 54] on button "Готово" at bounding box center [594, 57] width 54 height 18
click at [594, 56] on button "Готово" at bounding box center [594, 57] width 54 height 18
click at [85, 54] on button "Общий" at bounding box center [73, 51] width 130 height 28
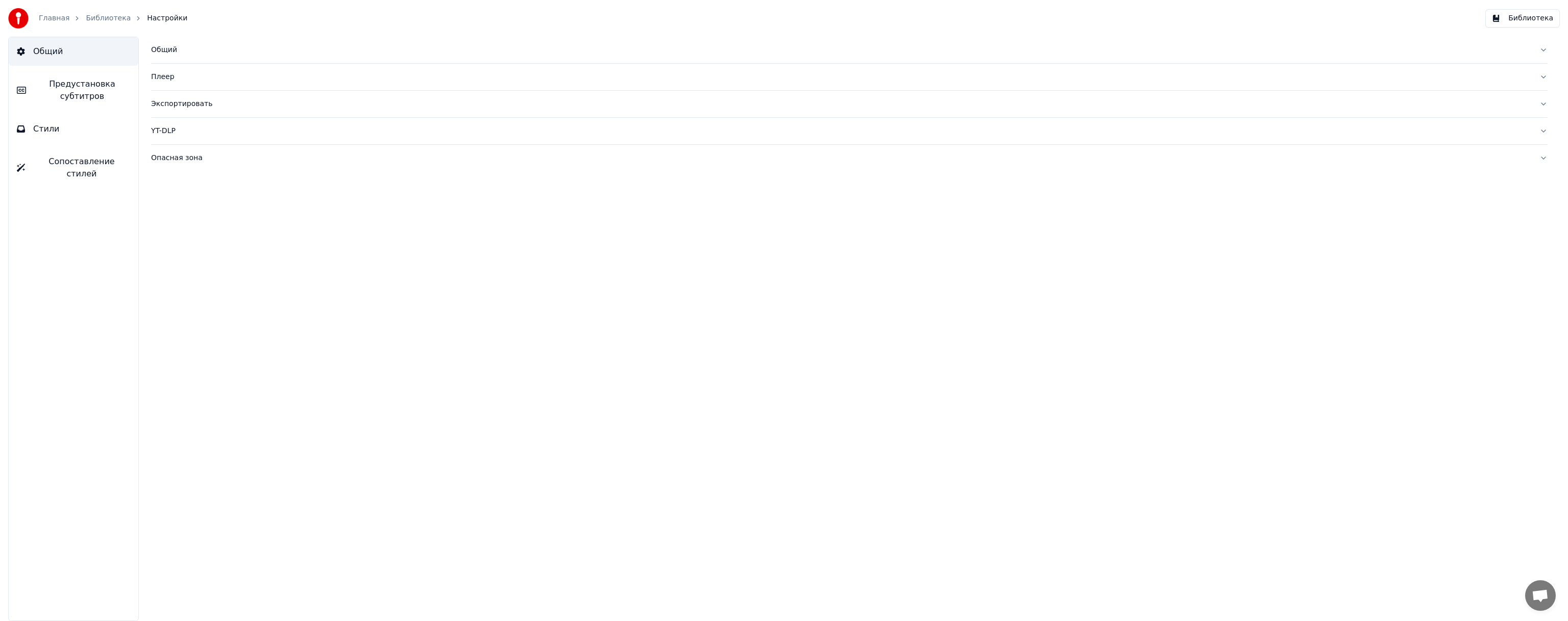
click at [111, 20] on link "Библиотека" at bounding box center [108, 18] width 45 height 10
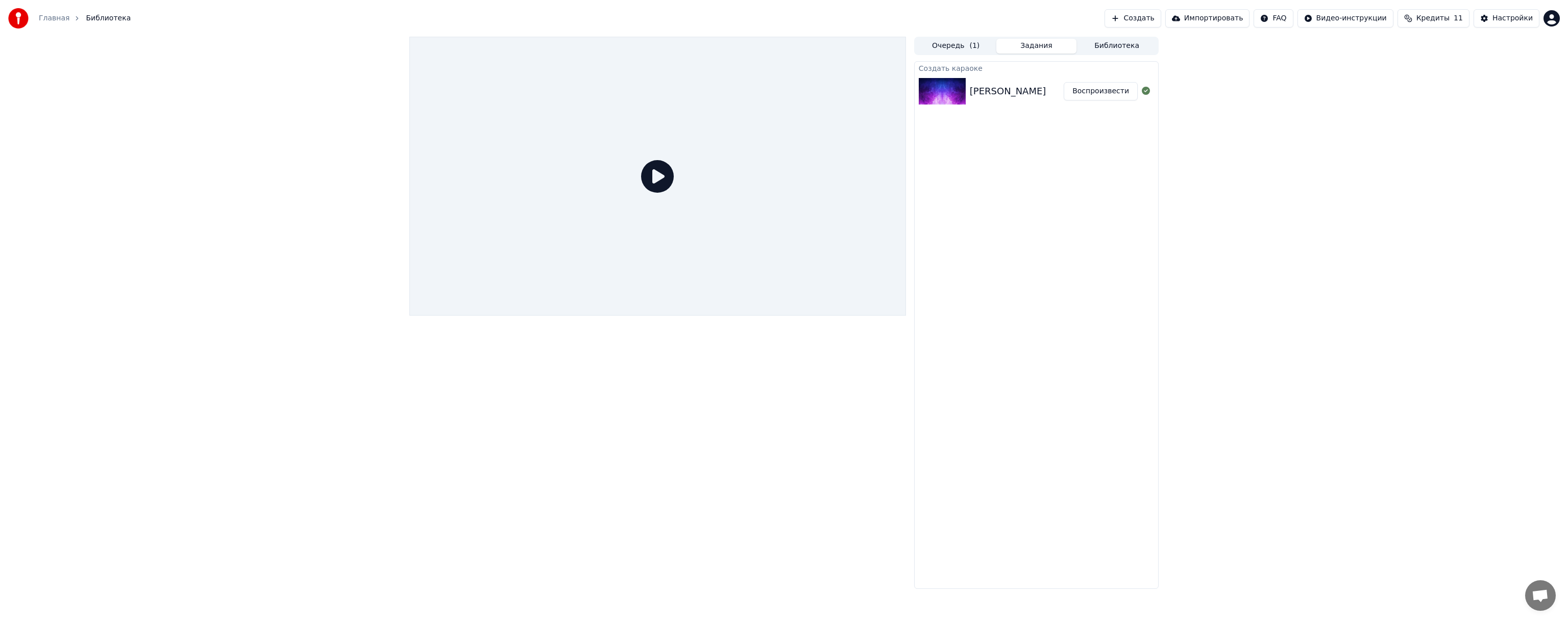
click at [1000, 88] on div "[PERSON_NAME]" at bounding box center [1007, 91] width 76 height 14
click at [1110, 92] on button "Воспроизвести" at bounding box center [1100, 91] width 74 height 18
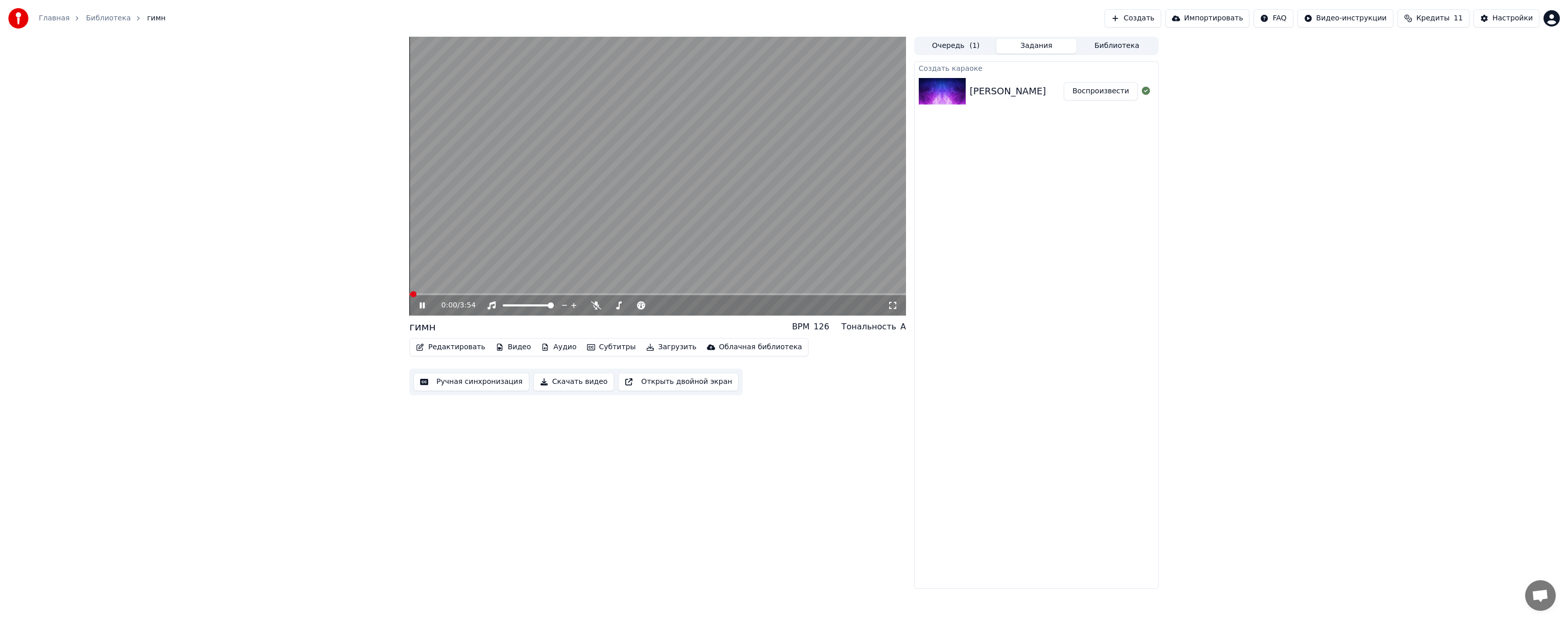
click at [625, 220] on video at bounding box center [657, 176] width 496 height 279
click at [470, 352] on button "Редактировать" at bounding box center [450, 347] width 78 height 14
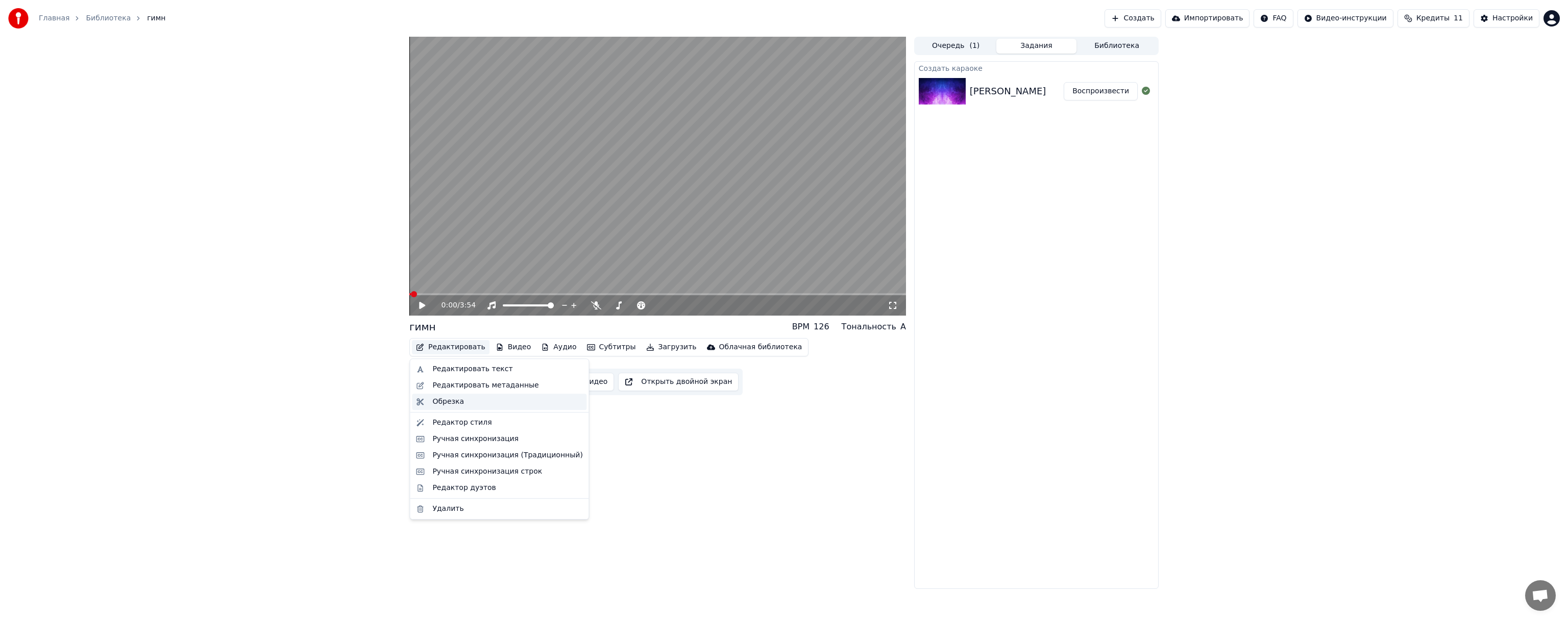
click at [472, 403] on div "Обрезка" at bounding box center [506, 402] width 150 height 10
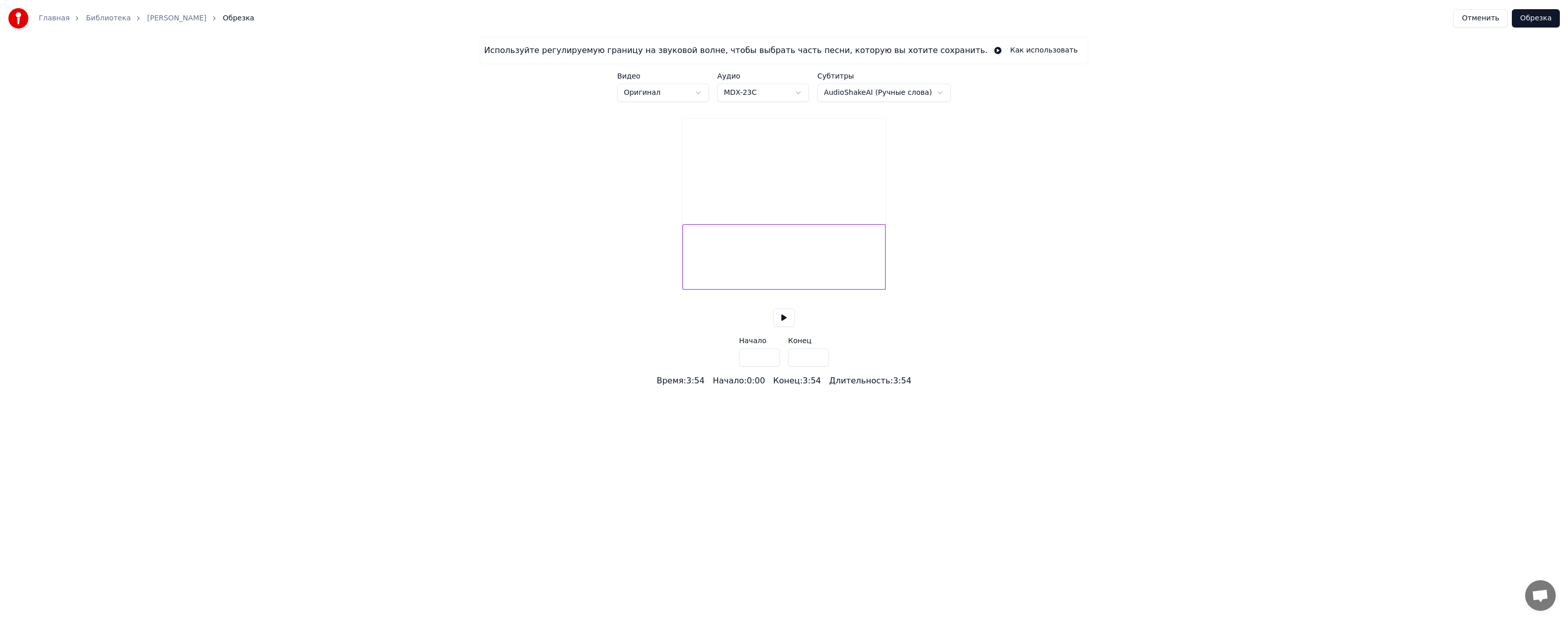
click at [1498, 20] on button "Отменить" at bounding box center [1479, 18] width 54 height 18
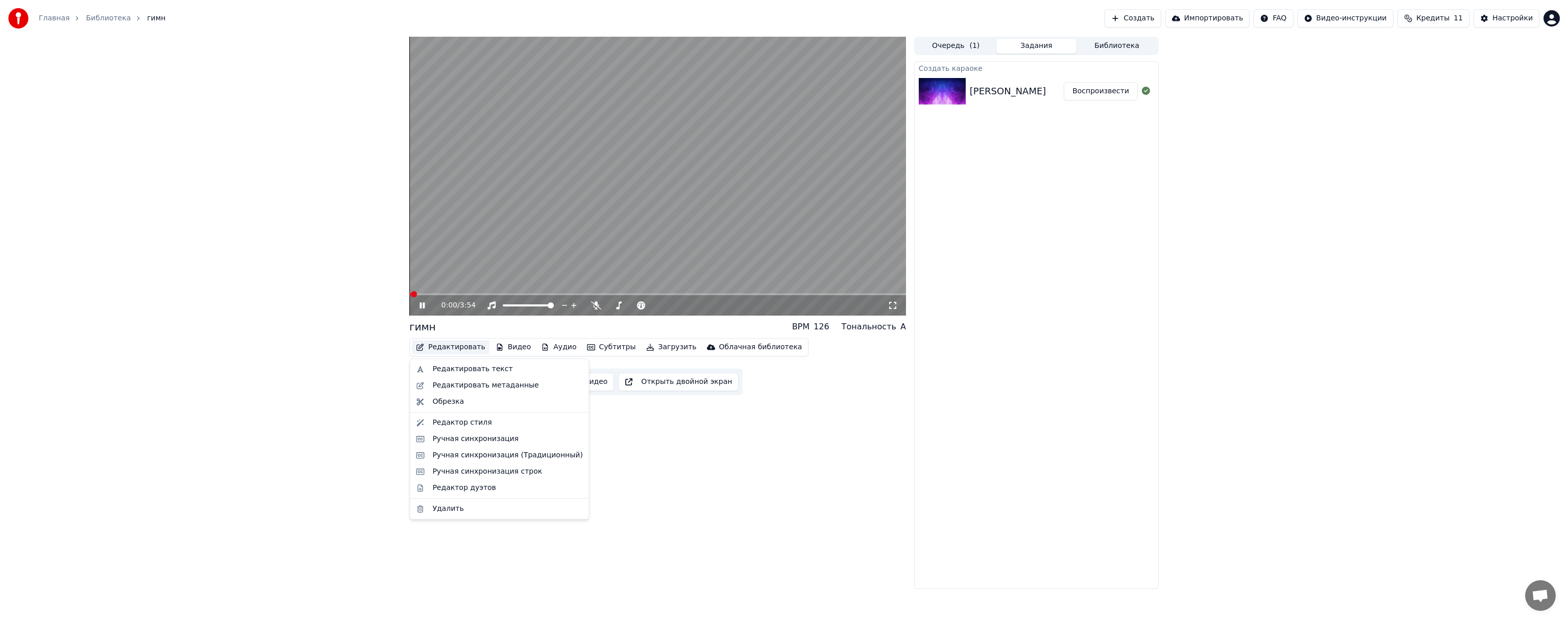
click at [451, 347] on button "Редактировать" at bounding box center [450, 347] width 78 height 14
click at [512, 440] on div "Ручная синхронизация" at bounding box center [506, 439] width 150 height 10
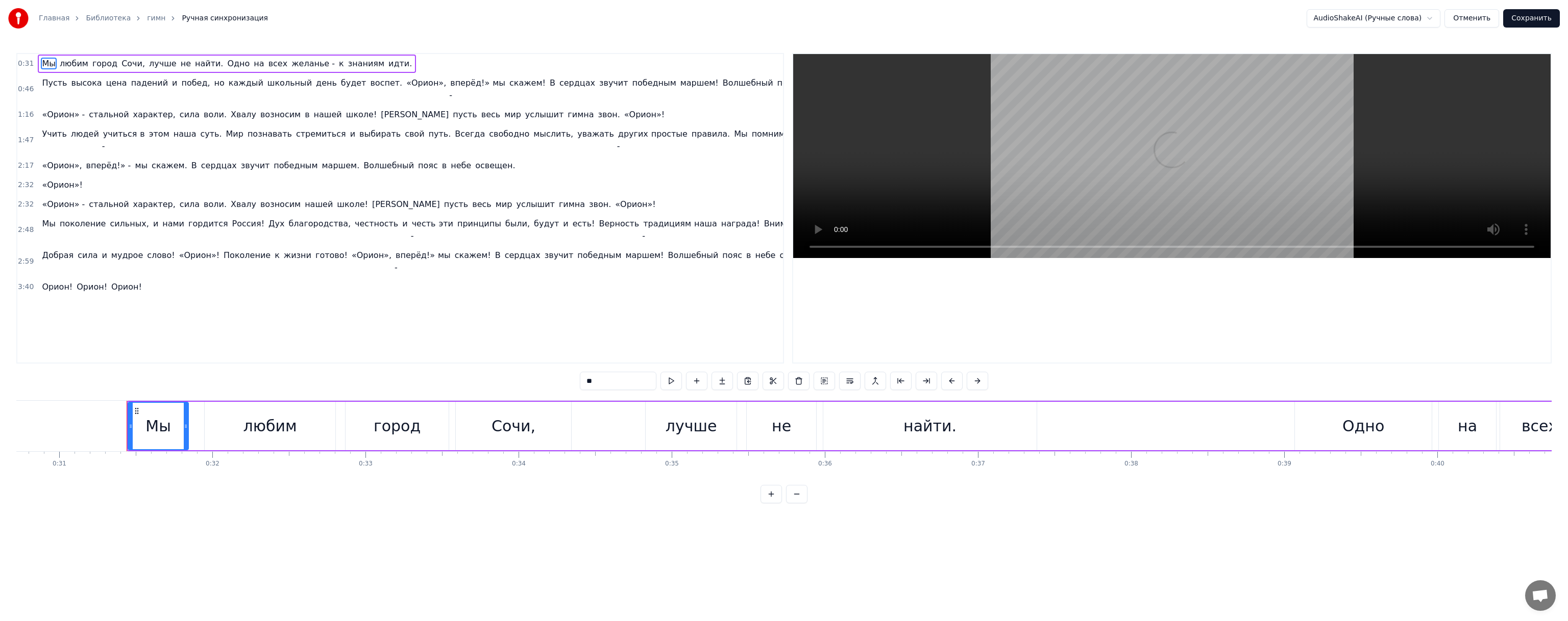
scroll to position [0, 4763]
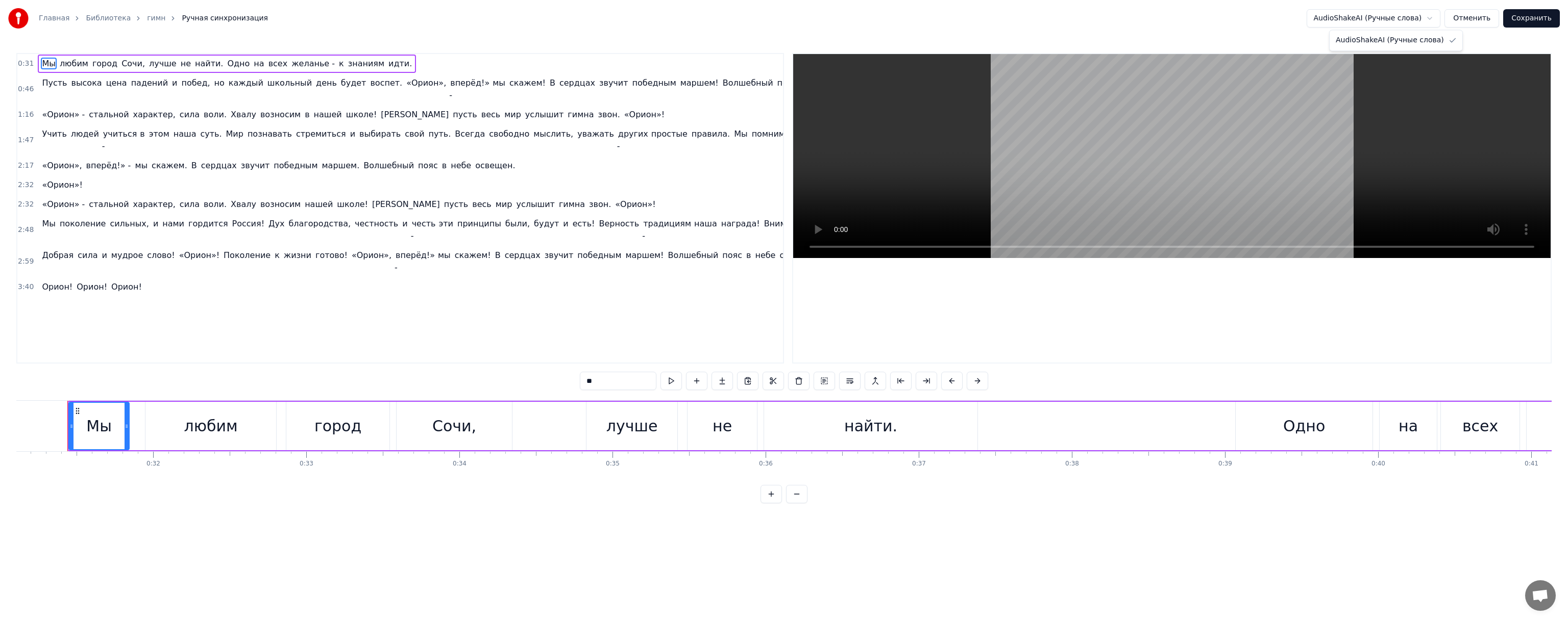
click at [1415, 19] on html "Главная Библиотека гимн Ручная синхронизация AudioShakeAI (Ручные слова) Отмени…" at bounding box center [784, 259] width 1568 height 520
click at [1473, 18] on html "Главная Библиотека гимн Ручная синхронизация AudioShakeAI (Ручные слова) Отмени…" at bounding box center [784, 259] width 1568 height 520
click at [296, 66] on span "желанье -" at bounding box center [313, 64] width 45 height 12
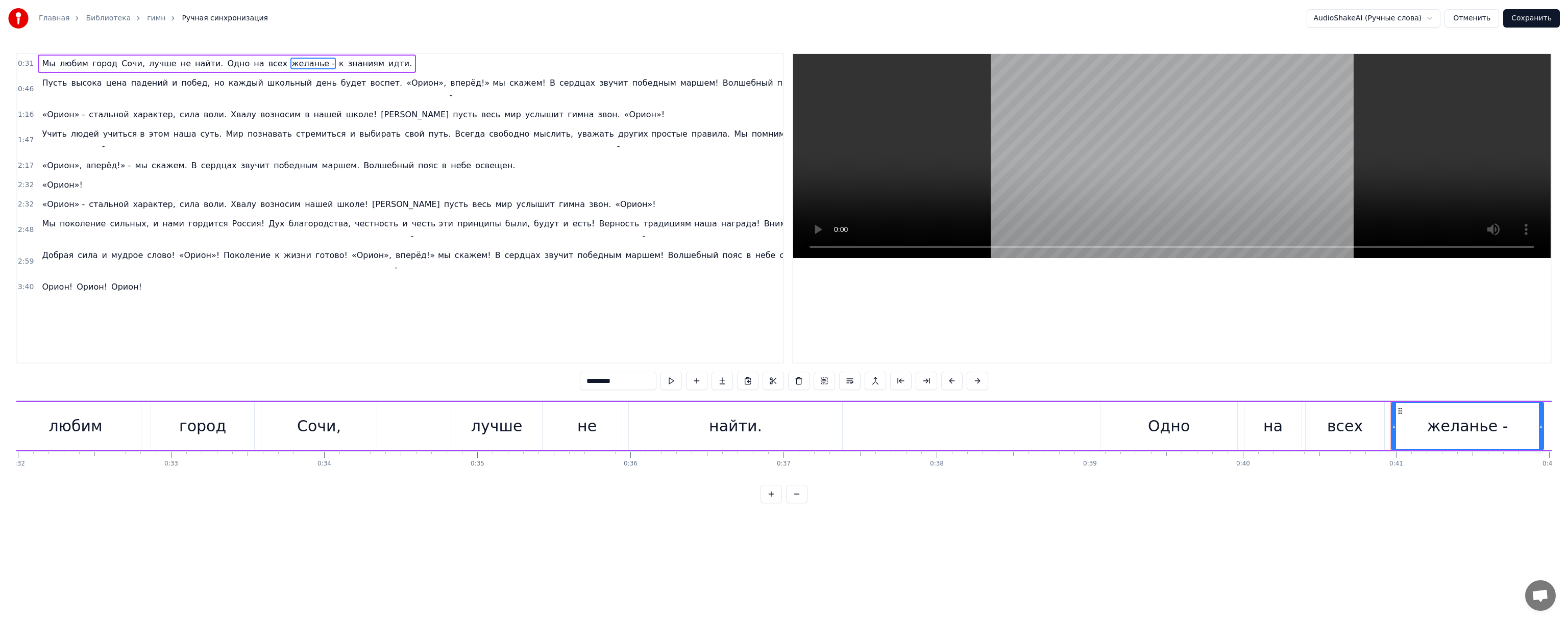
click at [296, 66] on span "желанье -" at bounding box center [313, 64] width 45 height 12
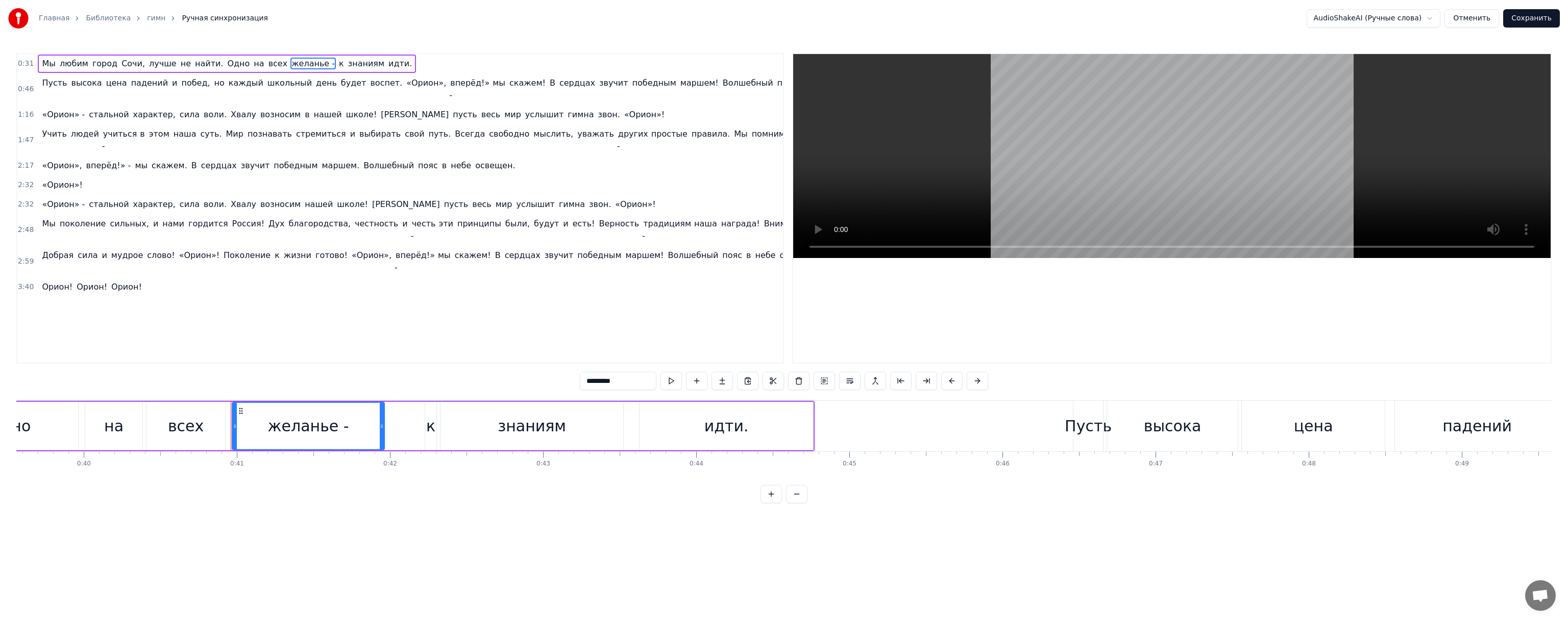
click at [296, 66] on span "желанье -" at bounding box center [313, 64] width 45 height 12
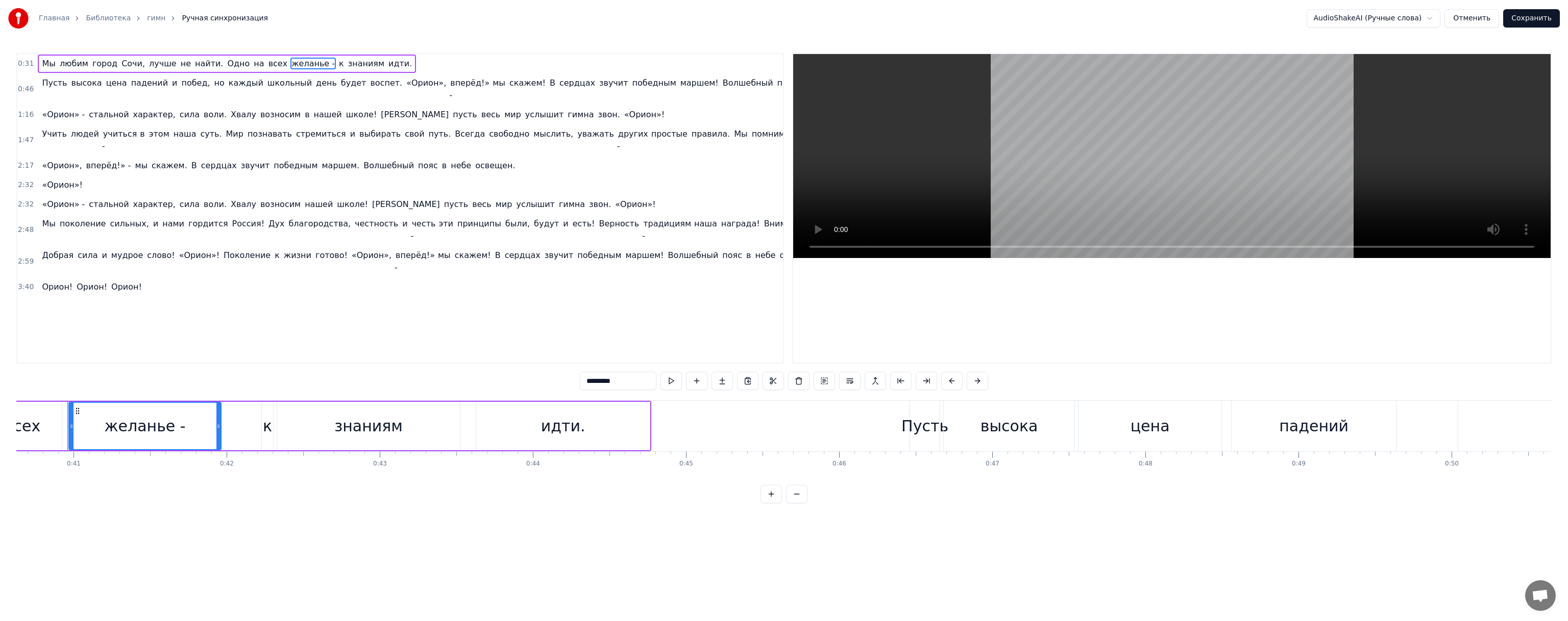
click at [296, 66] on span "желанье -" at bounding box center [313, 64] width 45 height 12
click at [338, 64] on span "к" at bounding box center [342, 64] width 8 height 12
type input "*"
click at [338, 64] on span "к" at bounding box center [342, 64] width 8 height 12
click at [1484, 18] on button "Отменить" at bounding box center [1471, 18] width 54 height 18
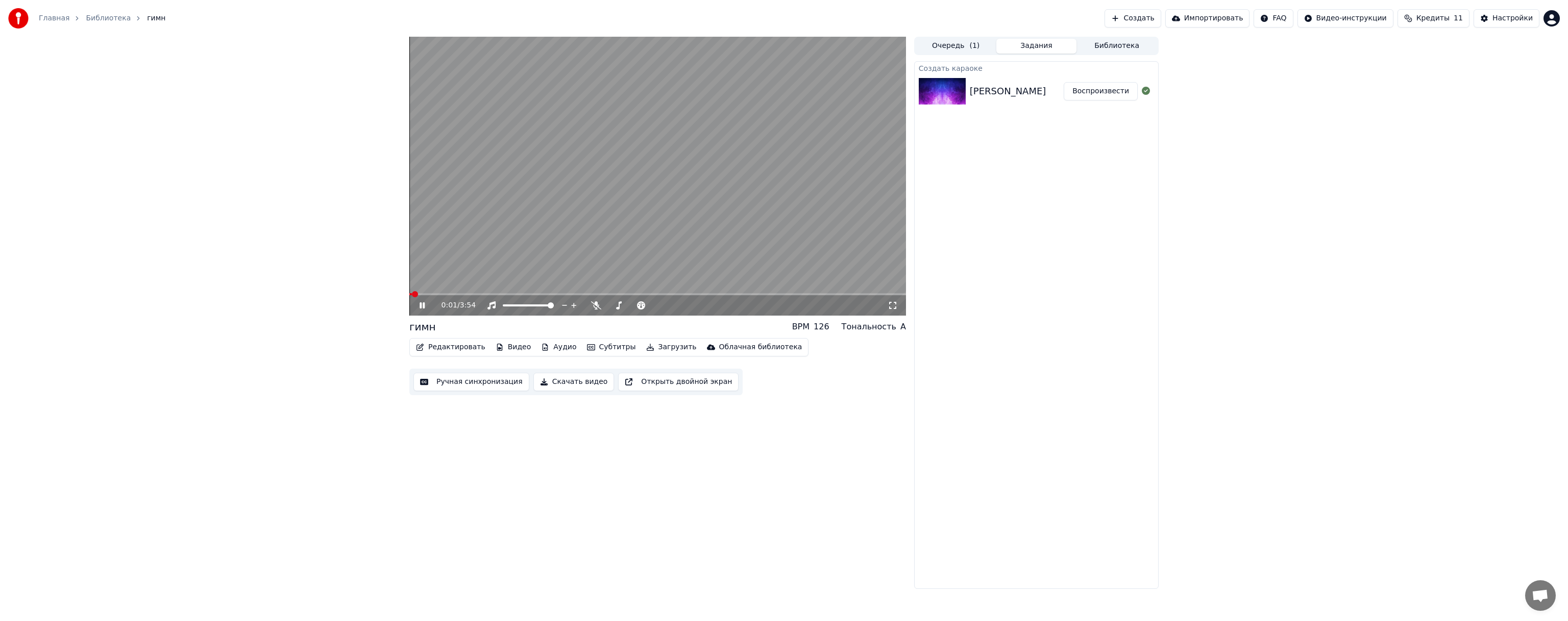
click at [670, 181] on video at bounding box center [657, 176] width 496 height 279
click at [451, 349] on button "Редактировать" at bounding box center [450, 347] width 78 height 14
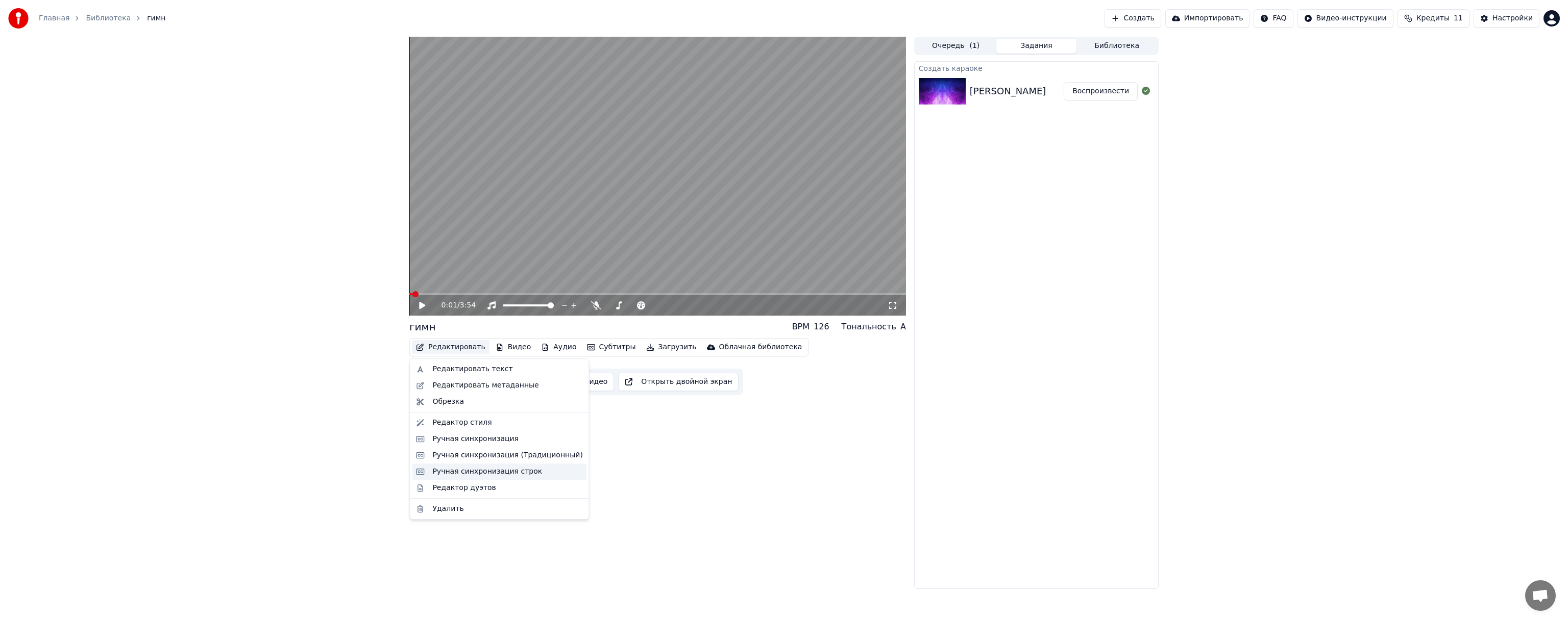
click at [515, 473] on div "Ручная синхронизация строк" at bounding box center [486, 472] width 110 height 10
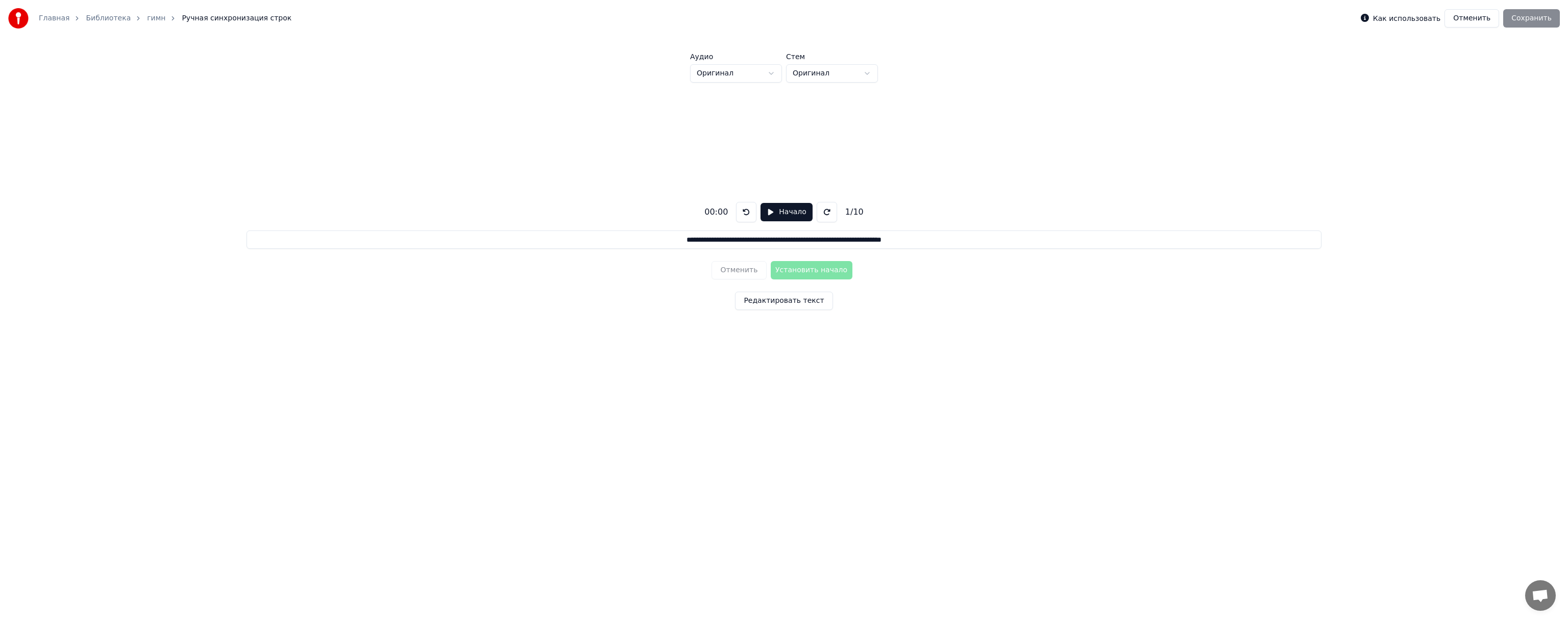
click at [792, 237] on input "**********" at bounding box center [784, 240] width 1075 height 18
click at [1481, 18] on button "Отменить" at bounding box center [1471, 18] width 54 height 18
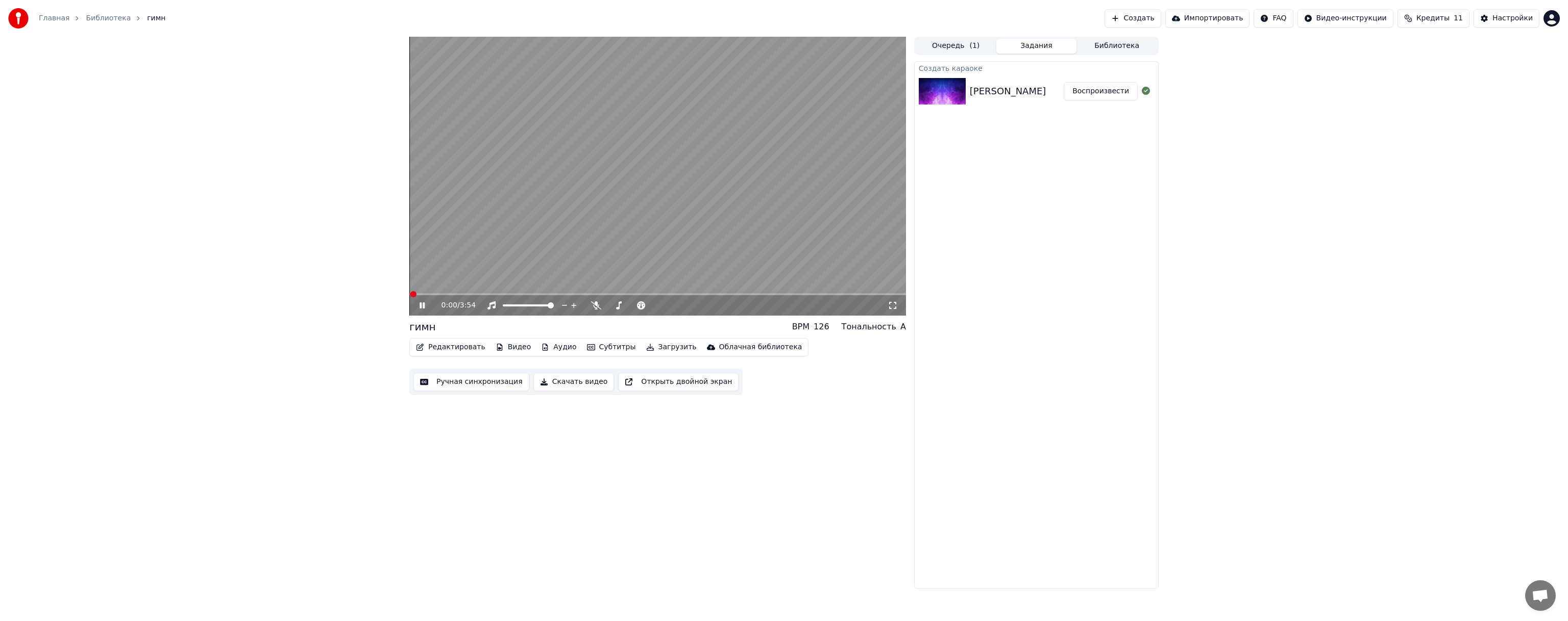
click at [457, 351] on button "Редактировать" at bounding box center [450, 347] width 78 height 14
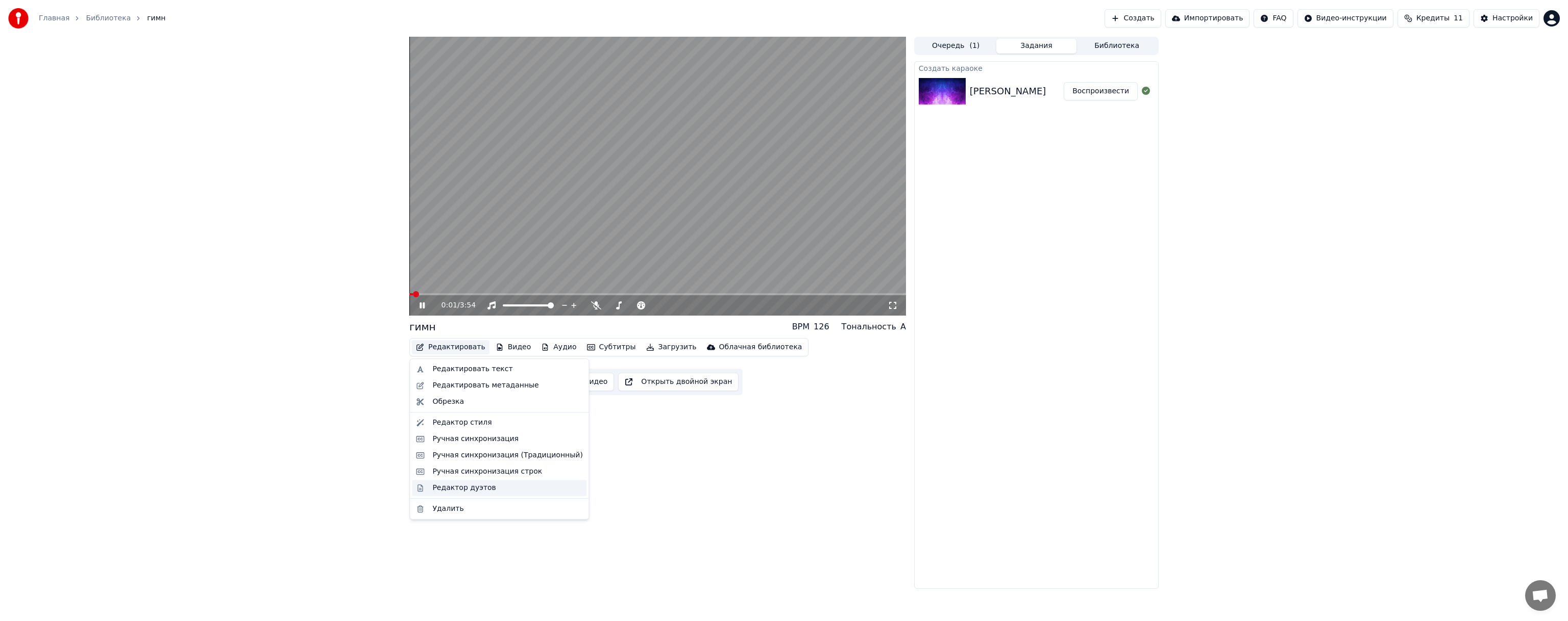
click at [478, 493] on div "Редактор дуэтов" at bounding box center [464, 488] width 64 height 10
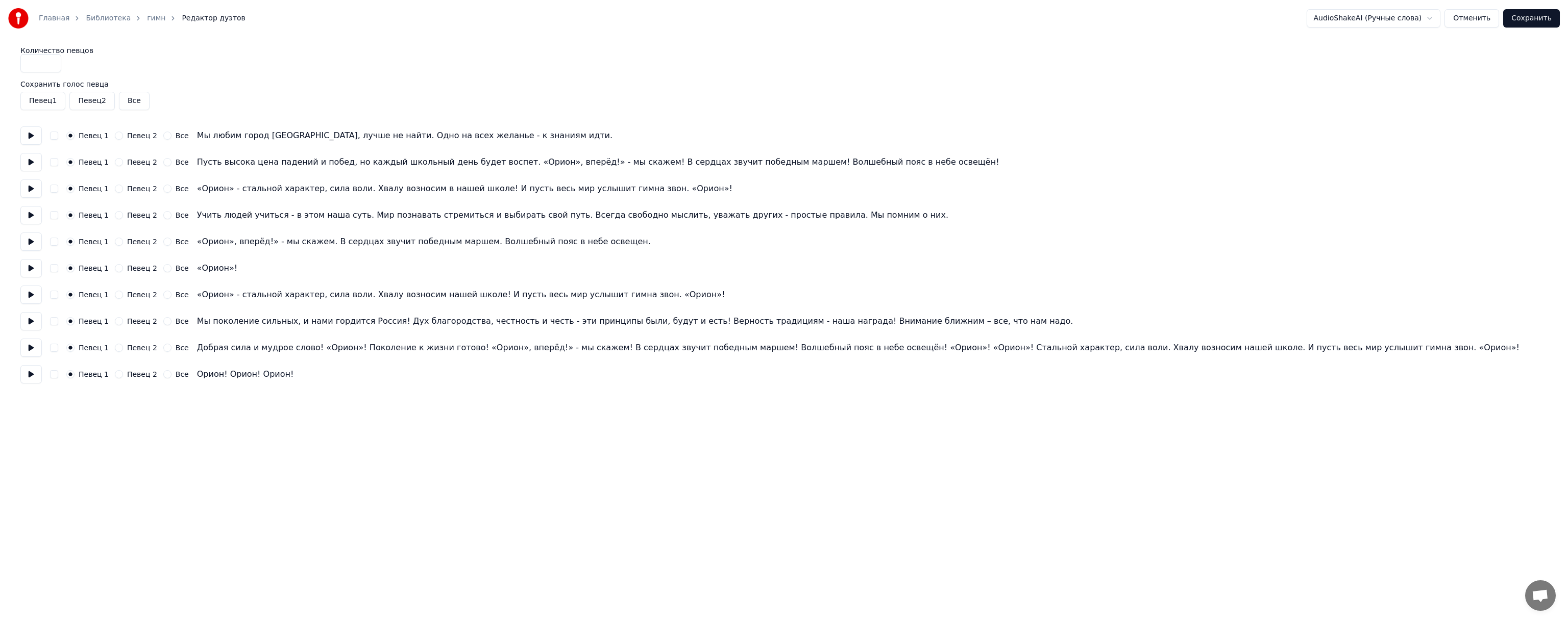
click at [1476, 19] on button "Отменить" at bounding box center [1471, 18] width 54 height 18
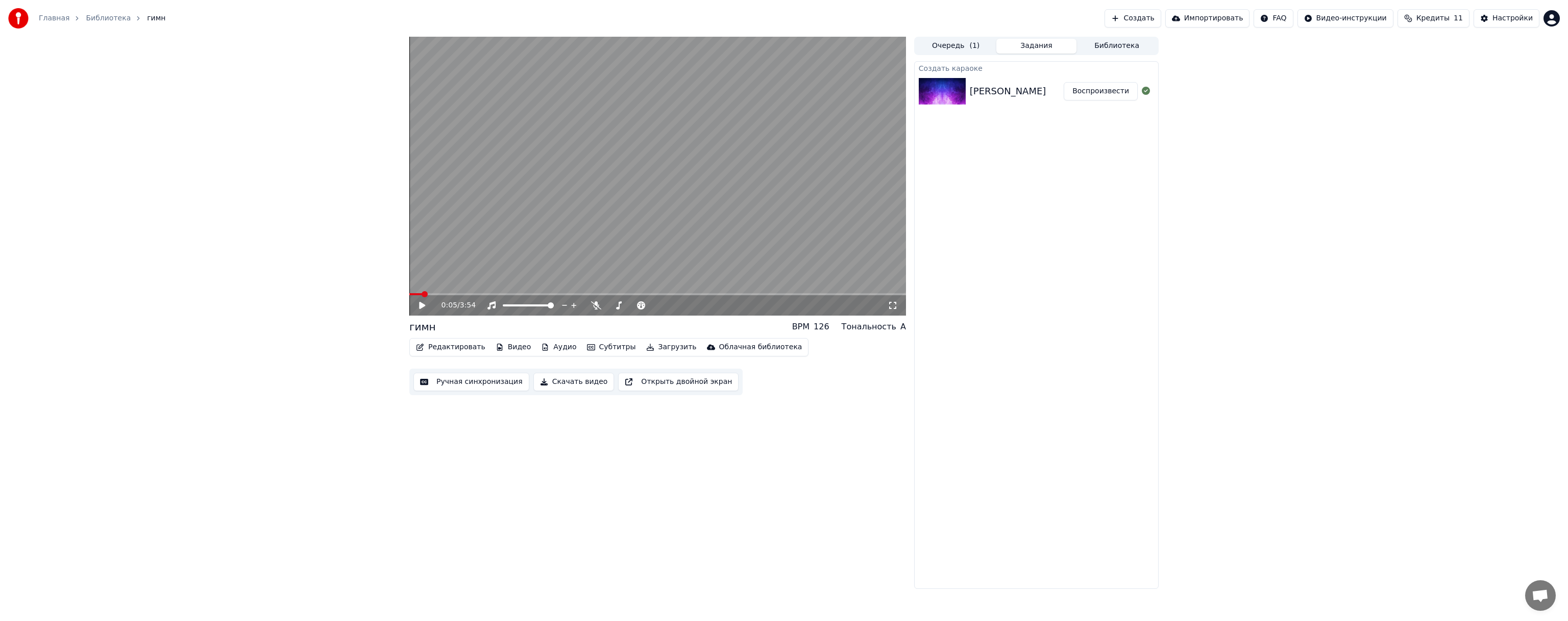
click at [460, 295] on span at bounding box center [657, 295] width 496 height 2
click at [422, 305] on icon at bounding box center [421, 305] width 6 height 8
click at [478, 294] on span at bounding box center [657, 295] width 496 height 2
click at [488, 293] on video at bounding box center [657, 176] width 496 height 279
click at [495, 295] on span at bounding box center [657, 295] width 496 height 2
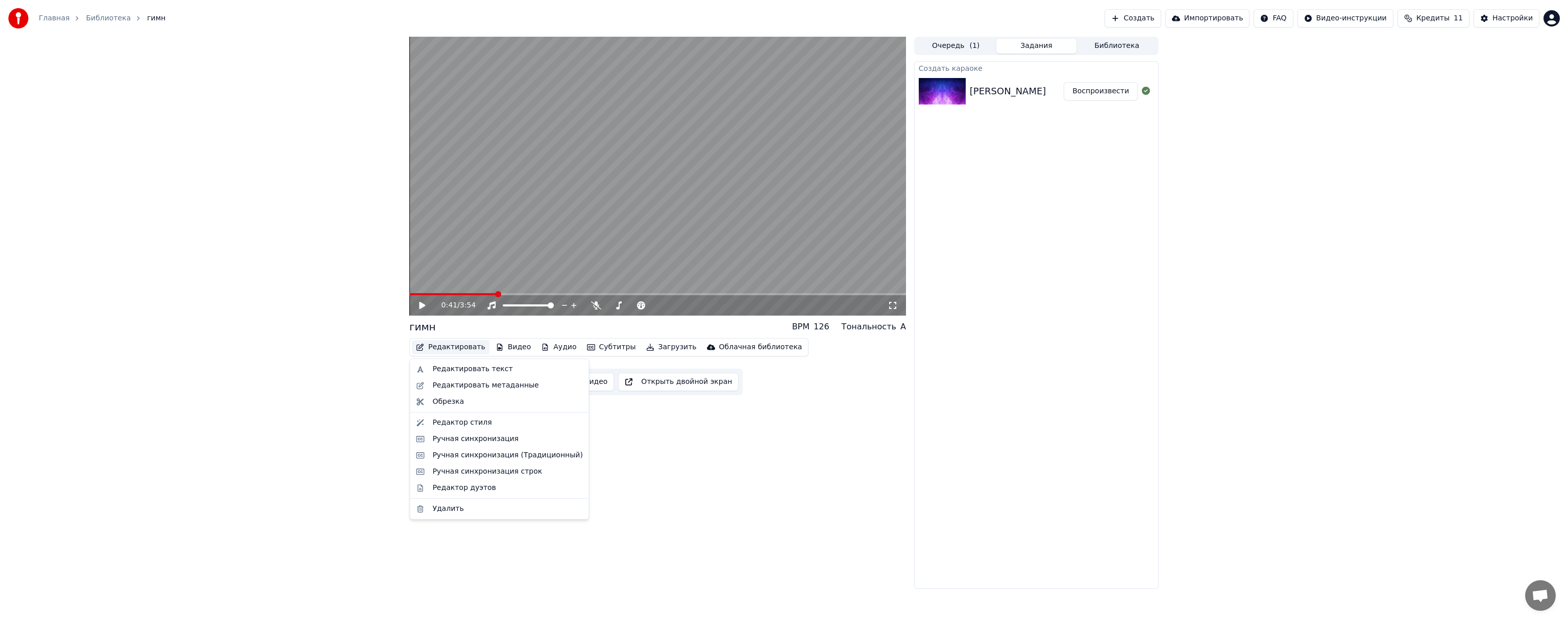
click at [445, 343] on button "Редактировать" at bounding box center [450, 347] width 78 height 14
click at [455, 369] on div "Редактировать текст" at bounding box center [472, 369] width 80 height 10
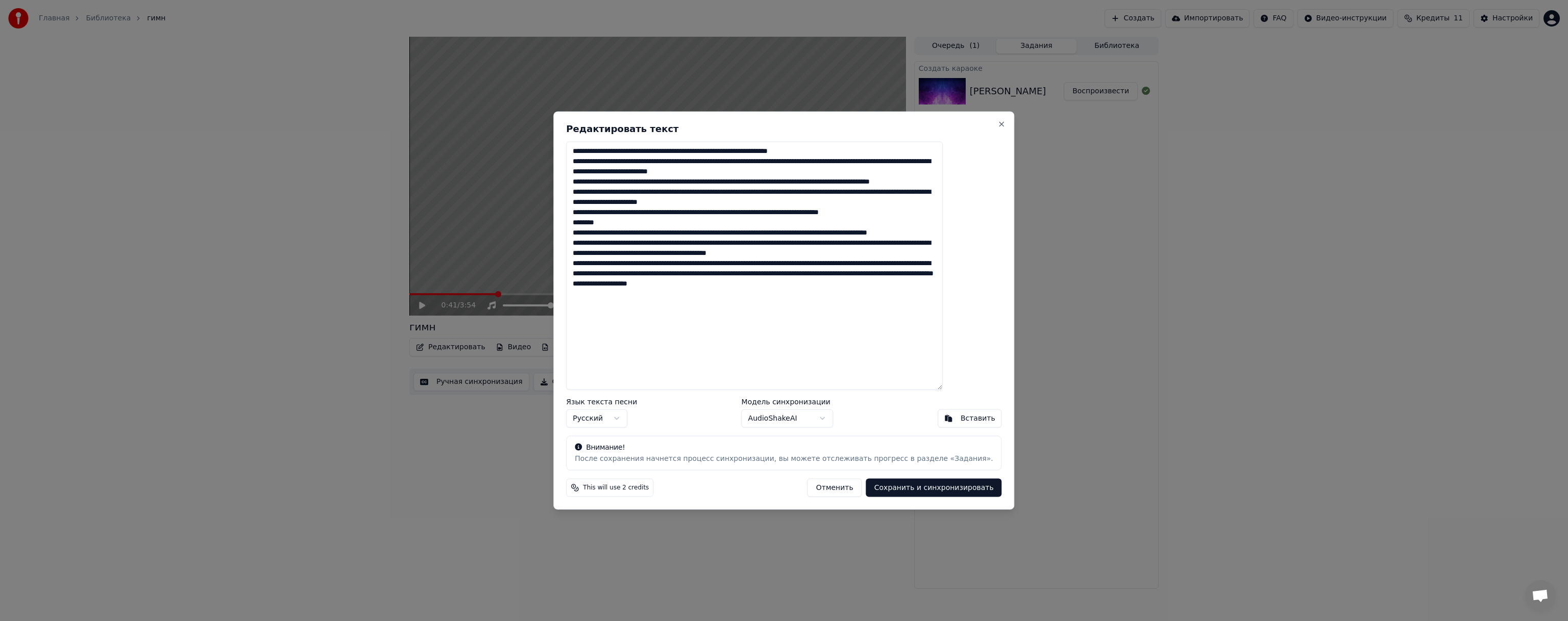
click at [806, 418] on body "Главная Библиотека гимн Создать Импортировать FAQ Видео-инструкции Кредиты 11 Н…" at bounding box center [784, 310] width 1568 height 621
click at [904, 491] on button "Сохранить и синхронизировать" at bounding box center [933, 488] width 136 height 18
type textarea "**********"
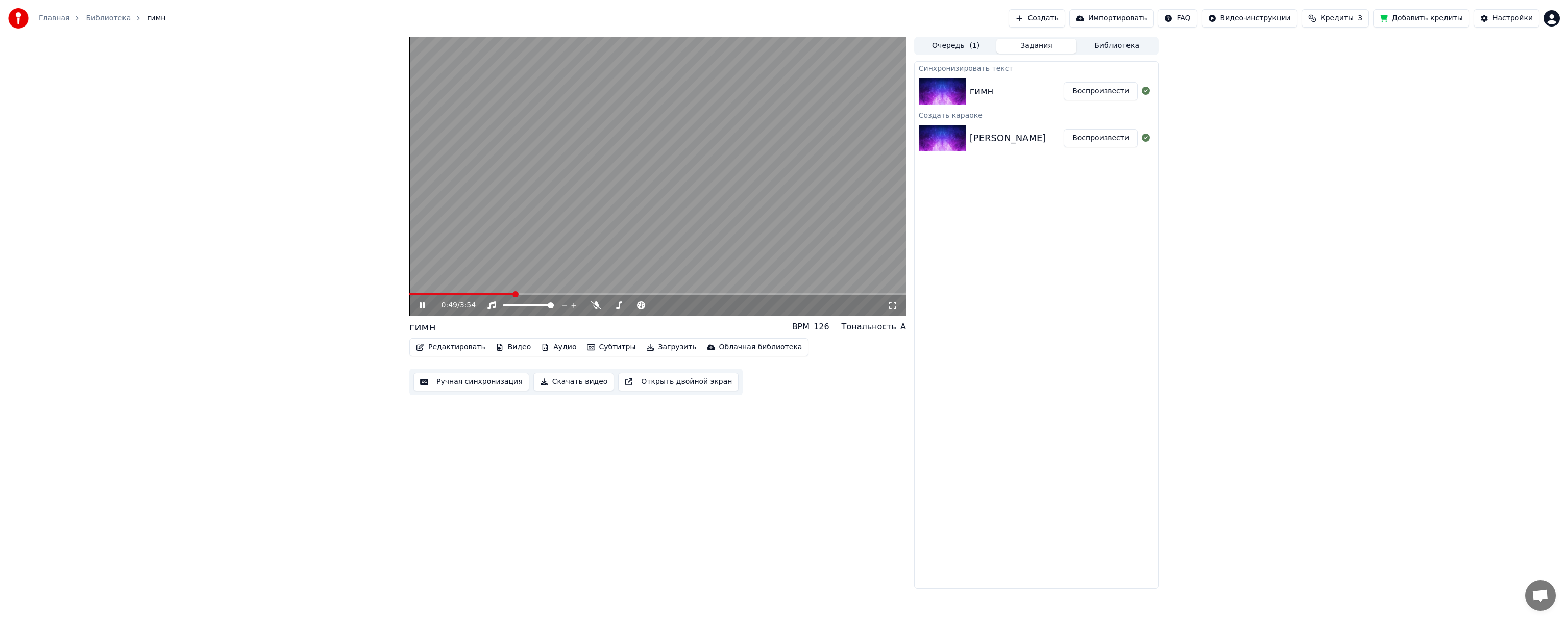
click at [481, 295] on span at bounding box center [461, 295] width 104 height 2
click at [460, 290] on video at bounding box center [657, 176] width 496 height 279
click at [462, 294] on span at bounding box center [447, 295] width 75 height 2
click at [532, 248] on video at bounding box center [657, 176] width 496 height 279
click at [474, 294] on span at bounding box center [657, 295] width 496 height 2
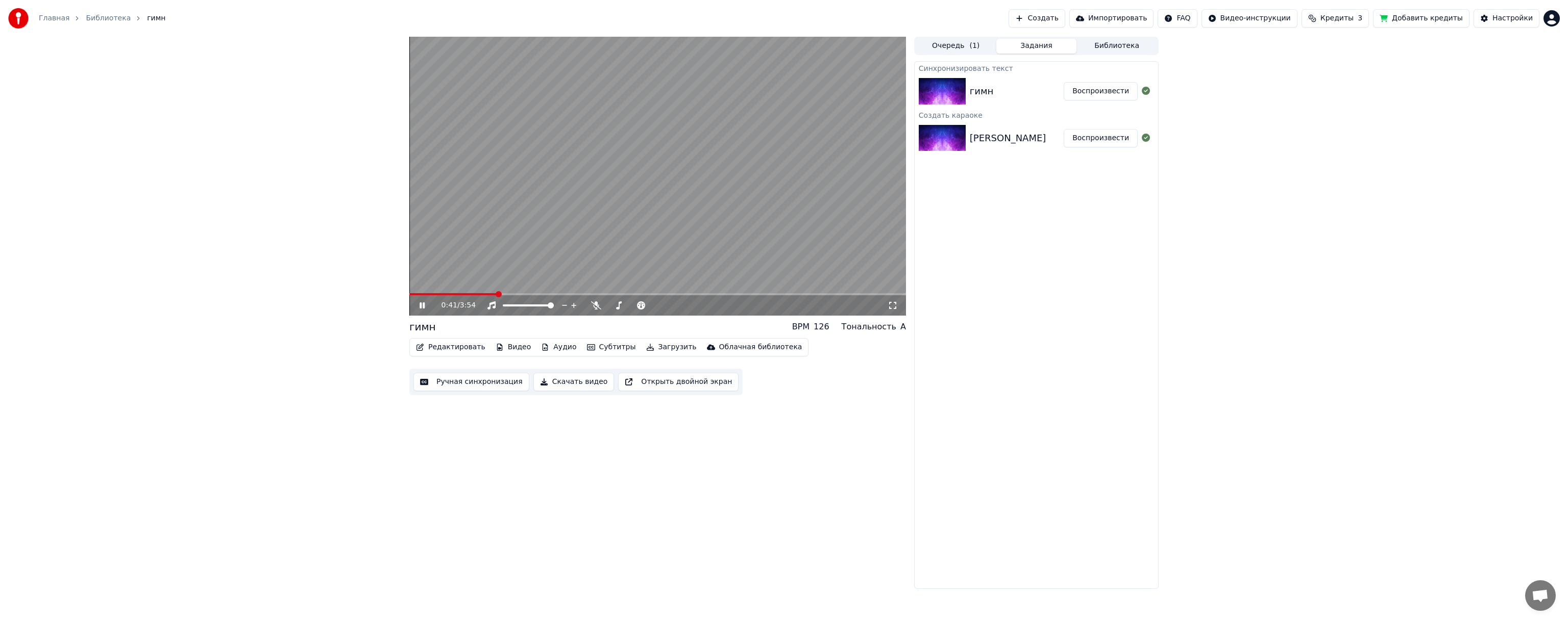
click at [642, 217] on video at bounding box center [657, 176] width 496 height 279
click at [424, 302] on icon at bounding box center [429, 305] width 24 height 8
click at [437, 293] on video at bounding box center [657, 176] width 496 height 279
click at [443, 295] on span at bounding box center [426, 295] width 33 height 2
click at [514, 220] on video at bounding box center [657, 176] width 496 height 279
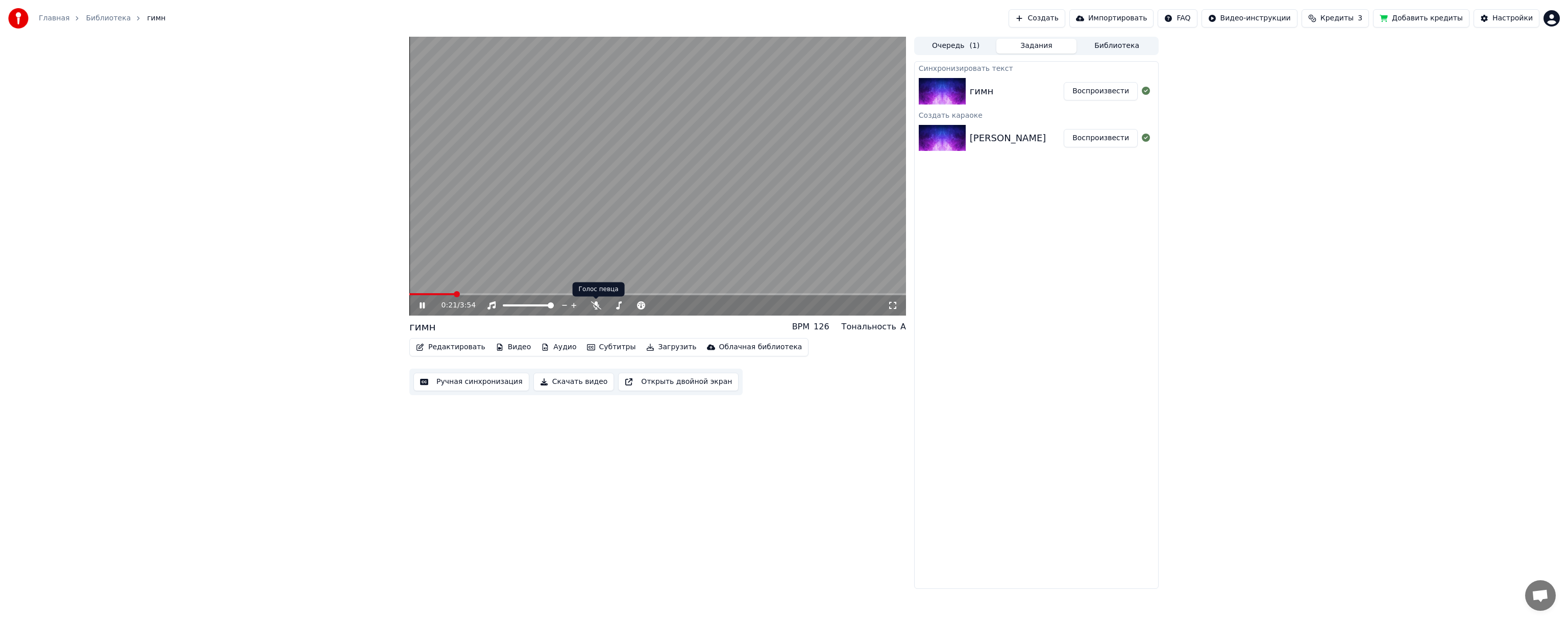
click at [597, 310] on div "0:21 / 3:54" at bounding box center [657, 305] width 496 height 20
click at [597, 309] on icon at bounding box center [596, 305] width 10 height 8
click at [455, 351] on button "Редактировать" at bounding box center [450, 347] width 78 height 14
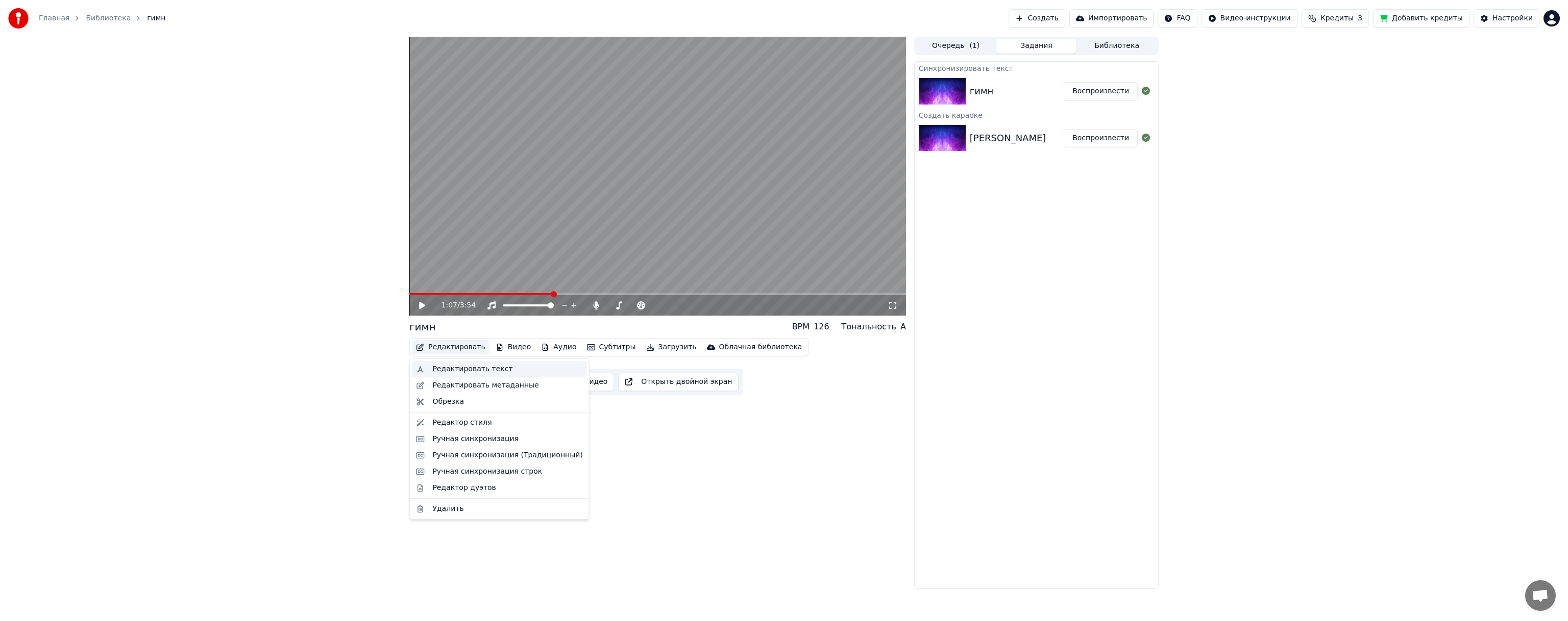
click at [460, 376] on div "Редактировать текст" at bounding box center [499, 370] width 174 height 17
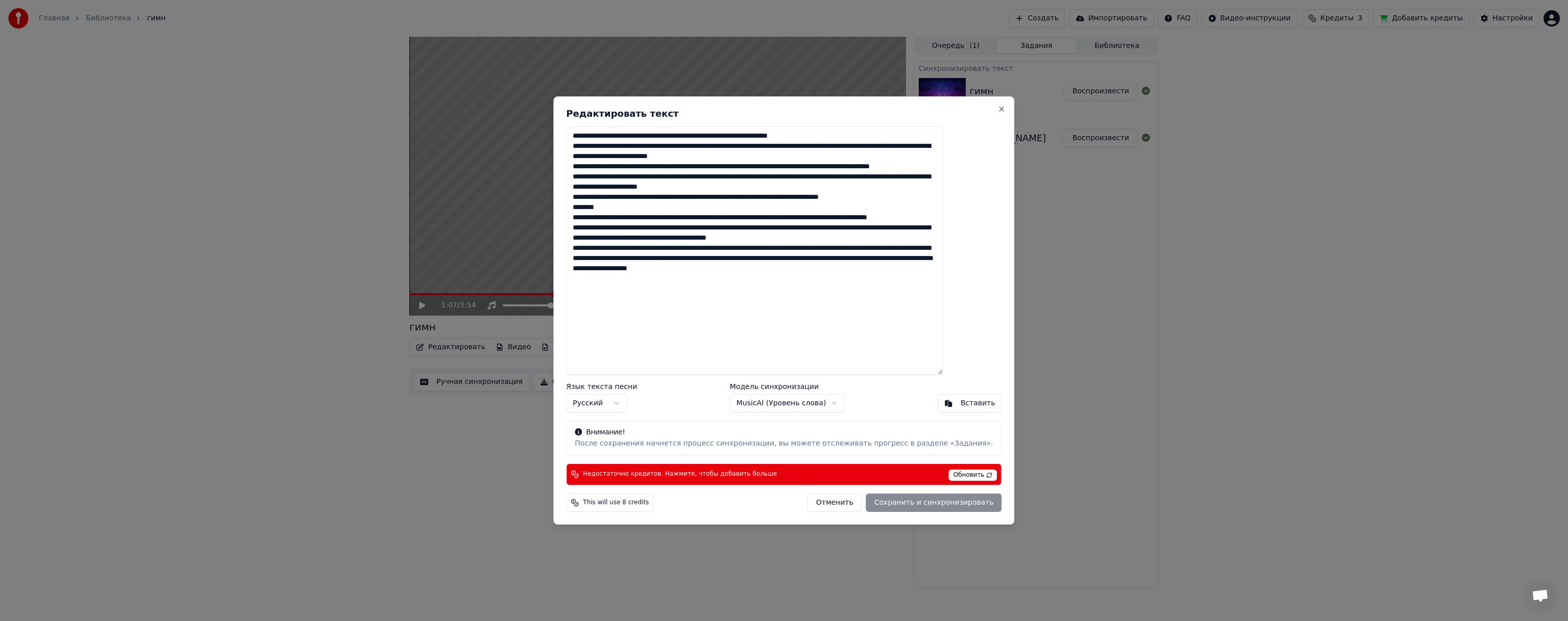
click at [810, 137] on textarea at bounding box center [754, 250] width 377 height 249
click at [998, 110] on button "Close" at bounding box center [1002, 110] width 8 height 8
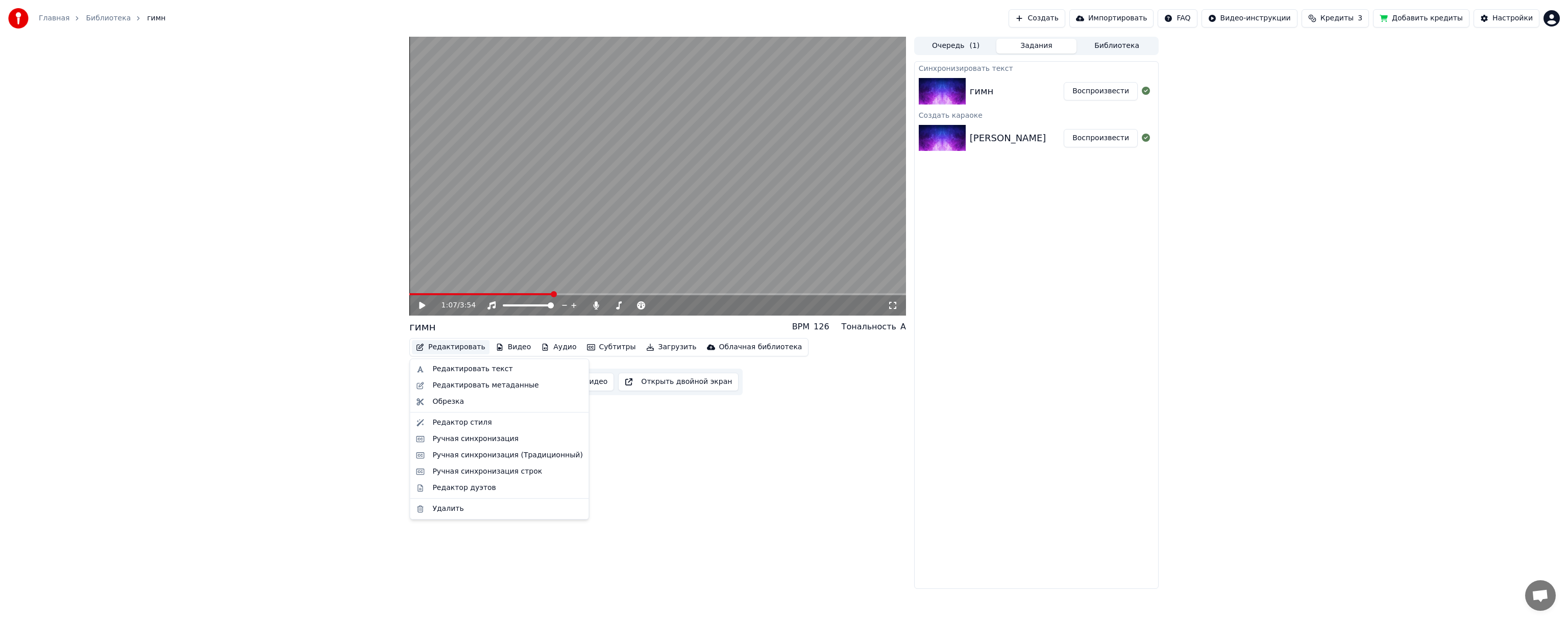
click at [473, 347] on button "Редактировать" at bounding box center [450, 347] width 78 height 14
click at [512, 372] on div "Редактировать текст" at bounding box center [506, 369] width 150 height 10
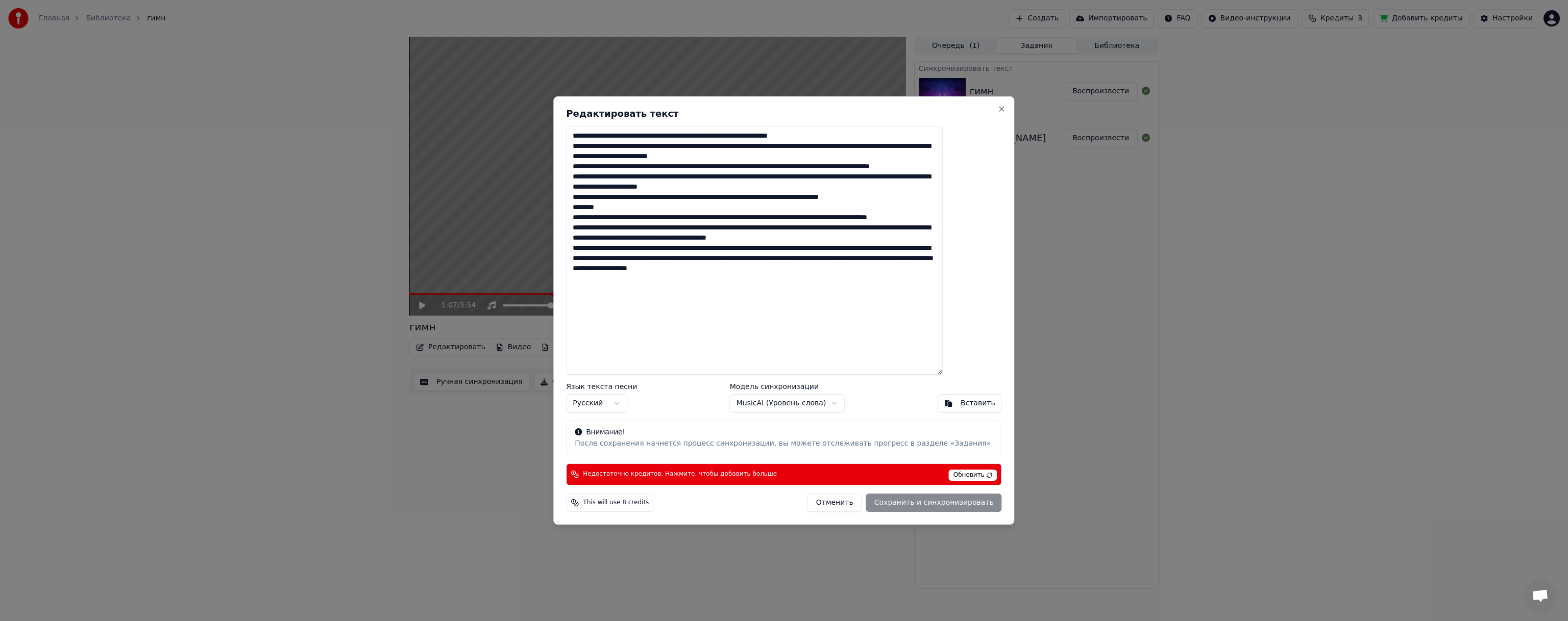
click at [772, 409] on body "Главная Библиотека гимн Создать Импортировать FAQ Видео-инструкции Кредиты 3 До…" at bounding box center [784, 310] width 1568 height 621
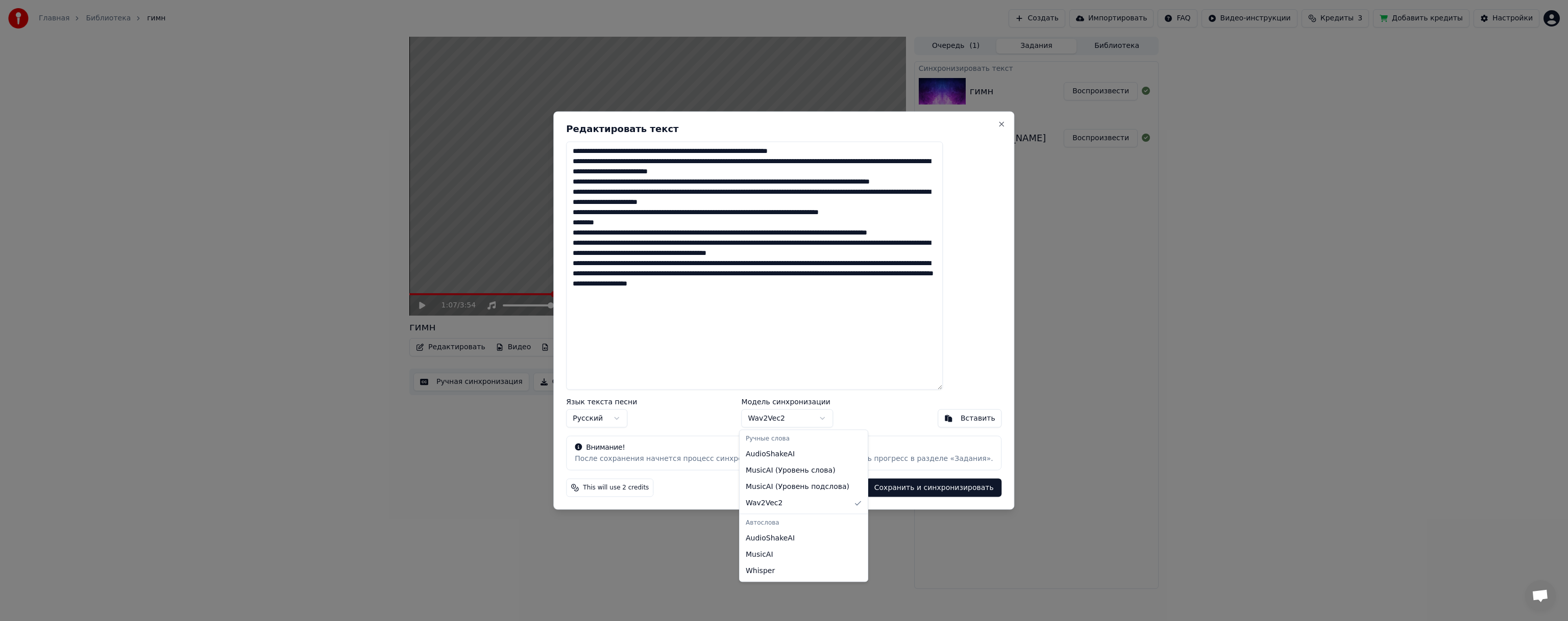
click at [786, 415] on body "Главная Библиотека гимн Создать Импортировать FAQ Видео-инструкции Кредиты 3 До…" at bounding box center [784, 310] width 1568 height 621
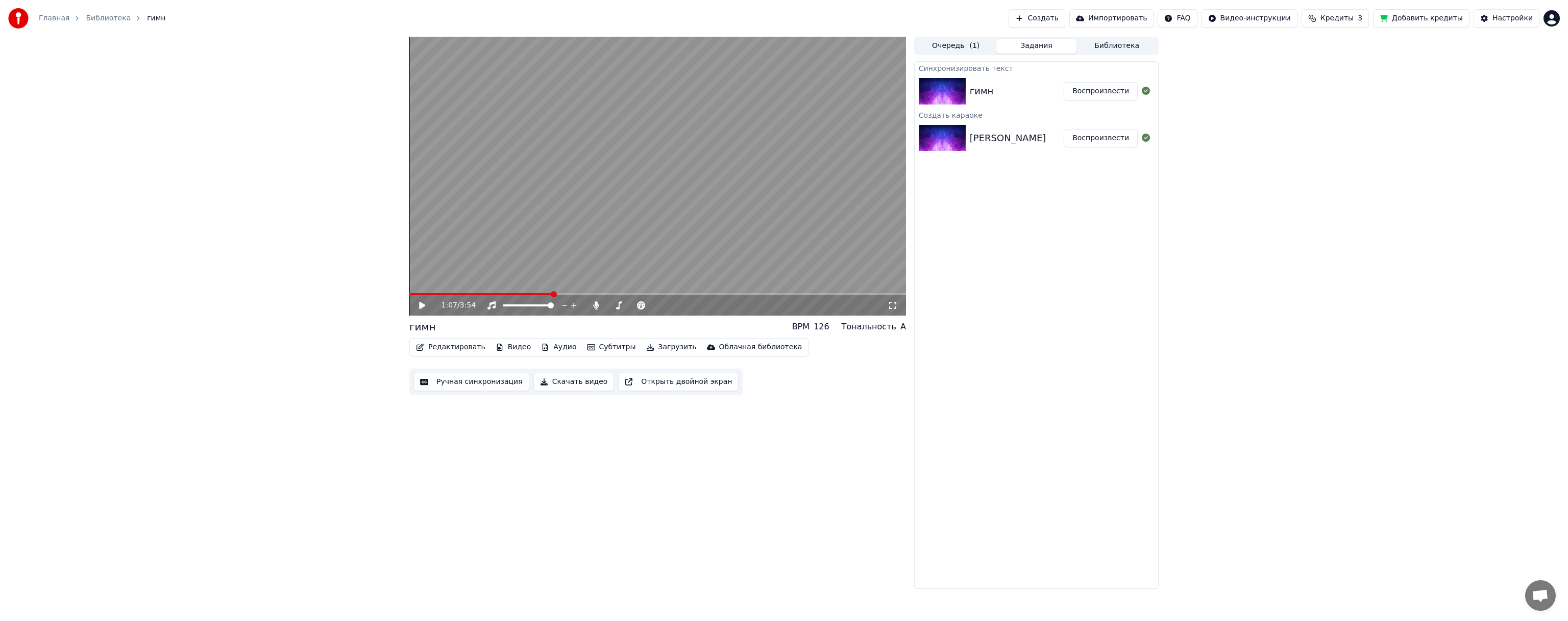
click at [1416, 19] on button "Добавить кредиты" at bounding box center [1421, 18] width 96 height 18
click at [560, 257] on video at bounding box center [657, 176] width 496 height 279
click at [1082, 288] on div "Синхронизировать текст гимн Воспроизвести Создать караоке Гимн Орион Воспроизве…" at bounding box center [1036, 325] width 244 height 528
click at [532, 241] on video at bounding box center [657, 176] width 496 height 279
click at [551, 275] on video at bounding box center [657, 176] width 496 height 279
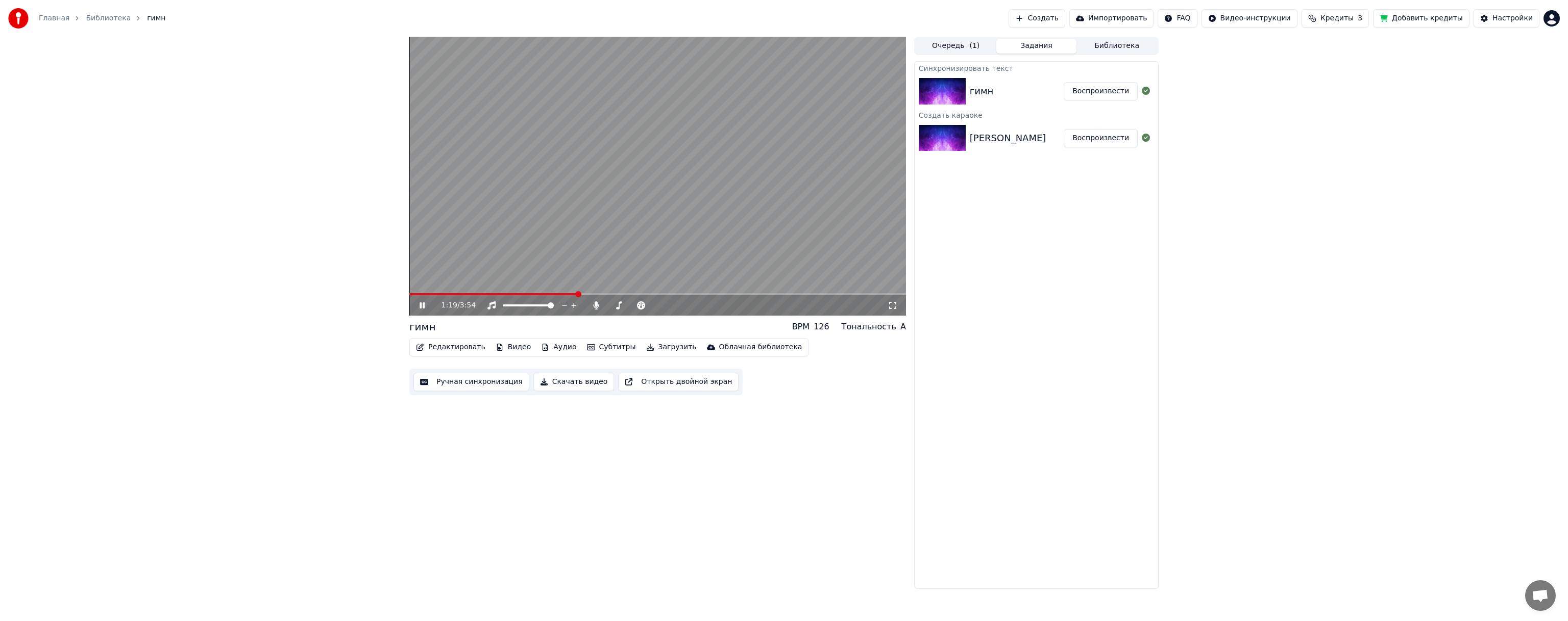
click at [568, 292] on video at bounding box center [657, 176] width 496 height 279
click at [564, 297] on div "1:19 / 3:54" at bounding box center [657, 305] width 496 height 20
click at [563, 294] on span at bounding box center [493, 295] width 168 height 2
click at [567, 237] on video at bounding box center [657, 176] width 496 height 279
click at [729, 177] on video at bounding box center [657, 176] width 496 height 279
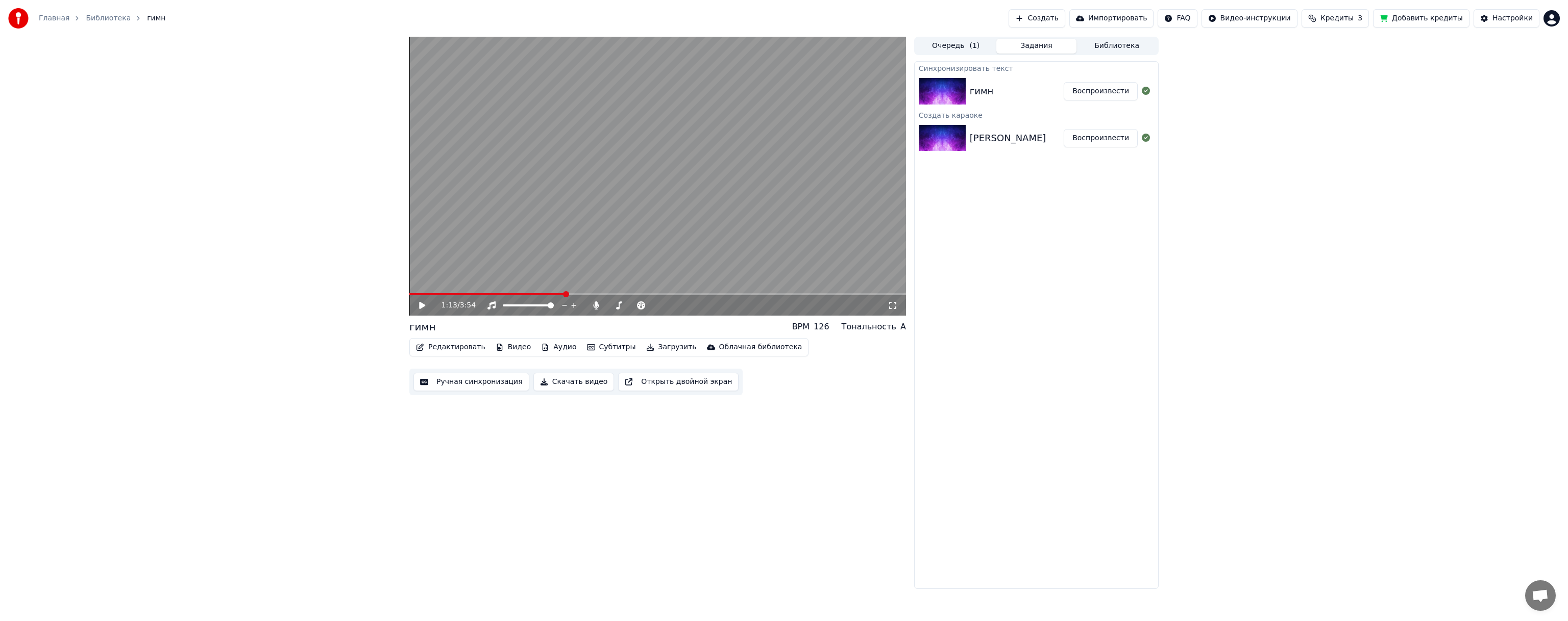
click at [979, 141] on div "[PERSON_NAME]" at bounding box center [1007, 138] width 76 height 14
click at [1104, 134] on button "Воспроизвести" at bounding box center [1100, 138] width 74 height 18
click at [553, 228] on video at bounding box center [657, 176] width 496 height 279
click at [440, 290] on video at bounding box center [657, 176] width 496 height 279
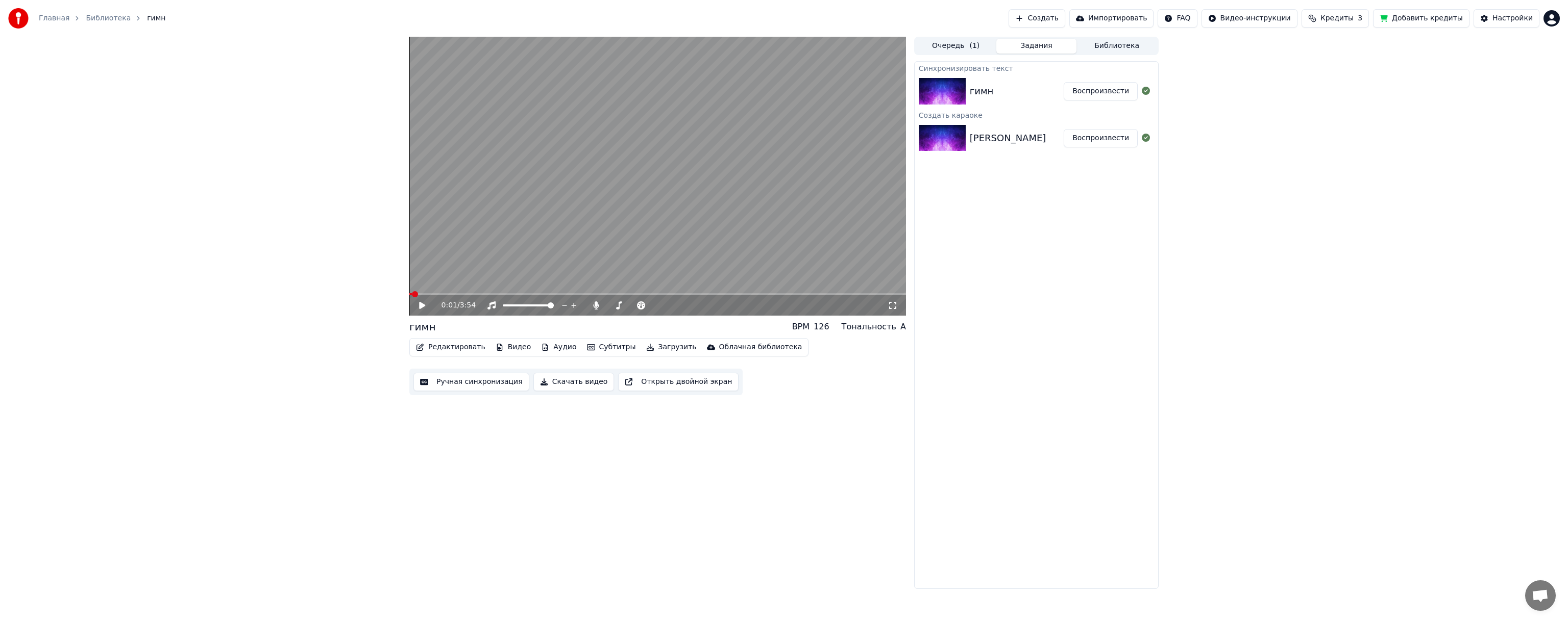
click at [444, 296] on div "0:01 / 3:54" at bounding box center [657, 305] width 496 height 20
click at [446, 295] on span at bounding box center [657, 295] width 496 height 2
click at [424, 308] on icon at bounding box center [429, 305] width 24 height 8
click at [461, 298] on div "0:18 / 3:54" at bounding box center [657, 305] width 496 height 20
click at [464, 295] on span at bounding box center [657, 295] width 496 height 2
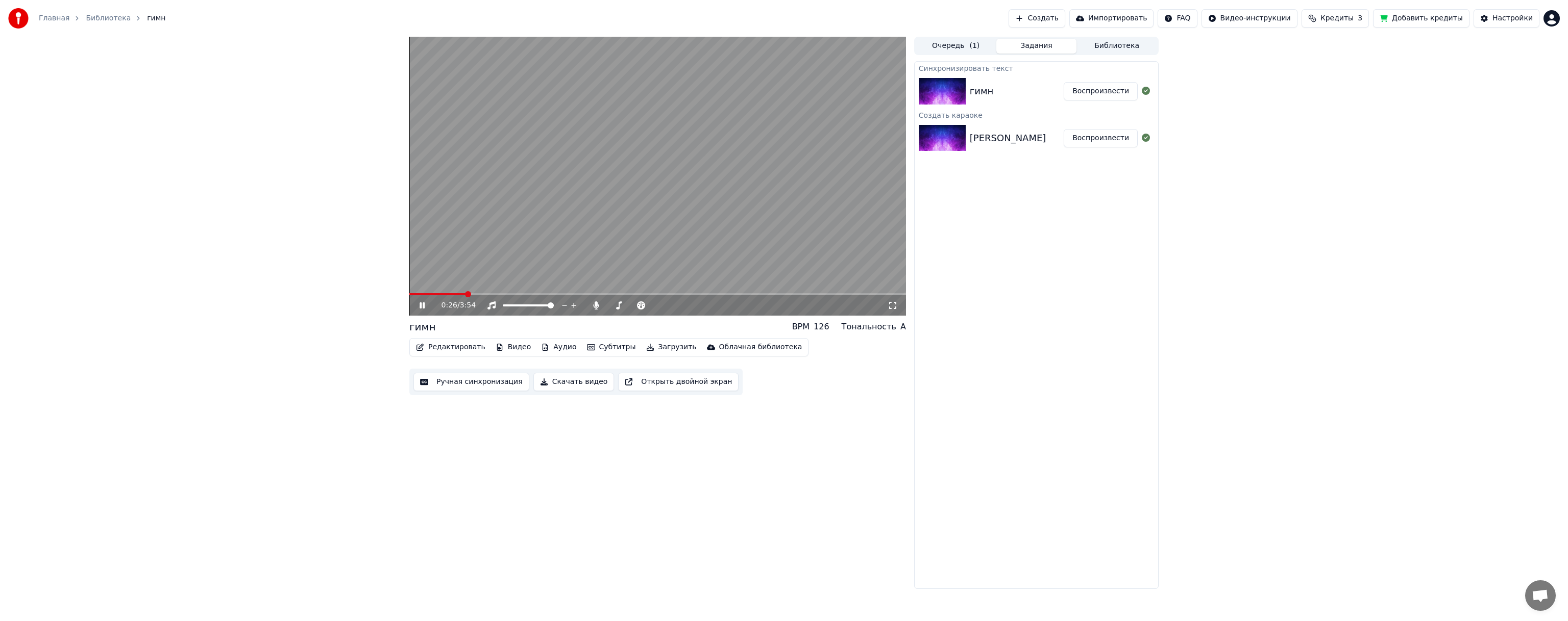
click at [490, 292] on video at bounding box center [657, 176] width 496 height 279
click at [489, 295] on span at bounding box center [657, 295] width 496 height 2
click at [419, 310] on div "0:38 / 3:54" at bounding box center [657, 305] width 488 height 10
click at [421, 306] on icon at bounding box center [421, 305] width 6 height 8
click at [1545, 20] on html "Главная Библиотека гимн Создать Импортировать FAQ Видео-инструкции Кредиты 3 До…" at bounding box center [784, 310] width 1568 height 621
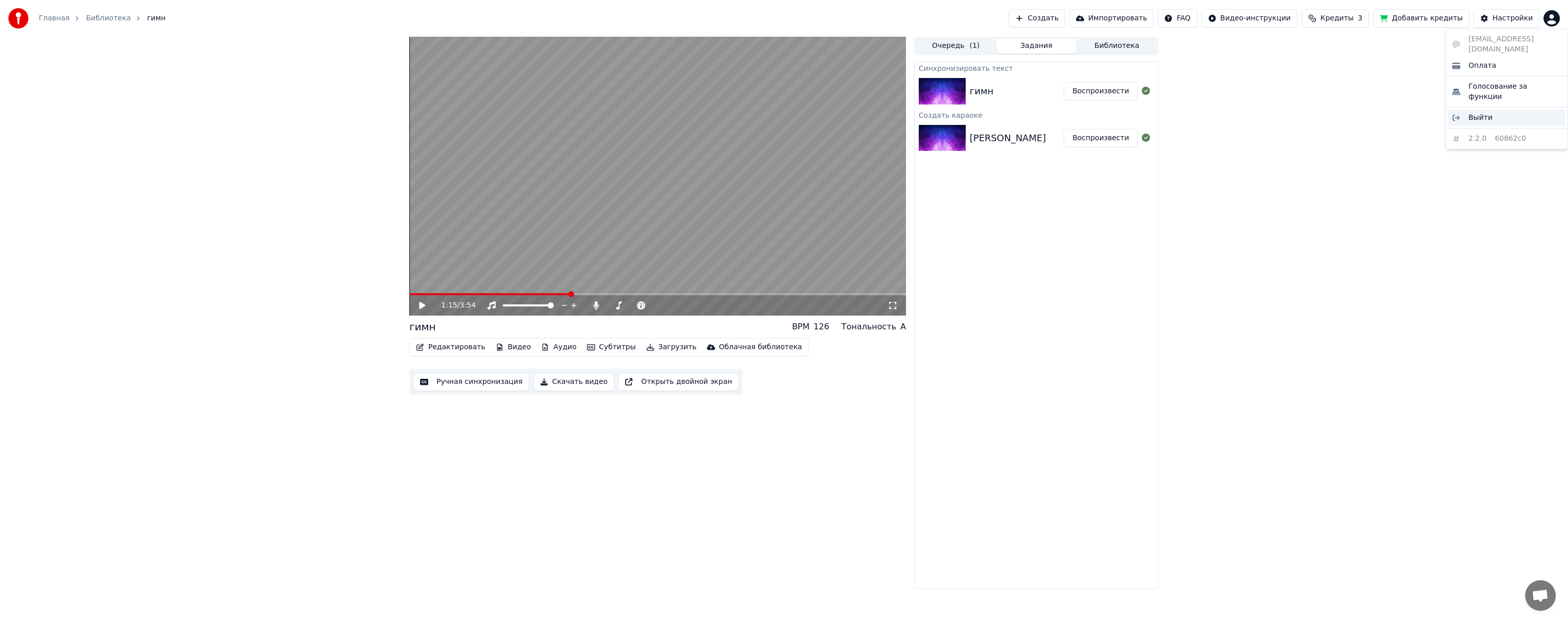
click at [1486, 113] on span "Выйти" at bounding box center [1480, 118] width 24 height 10
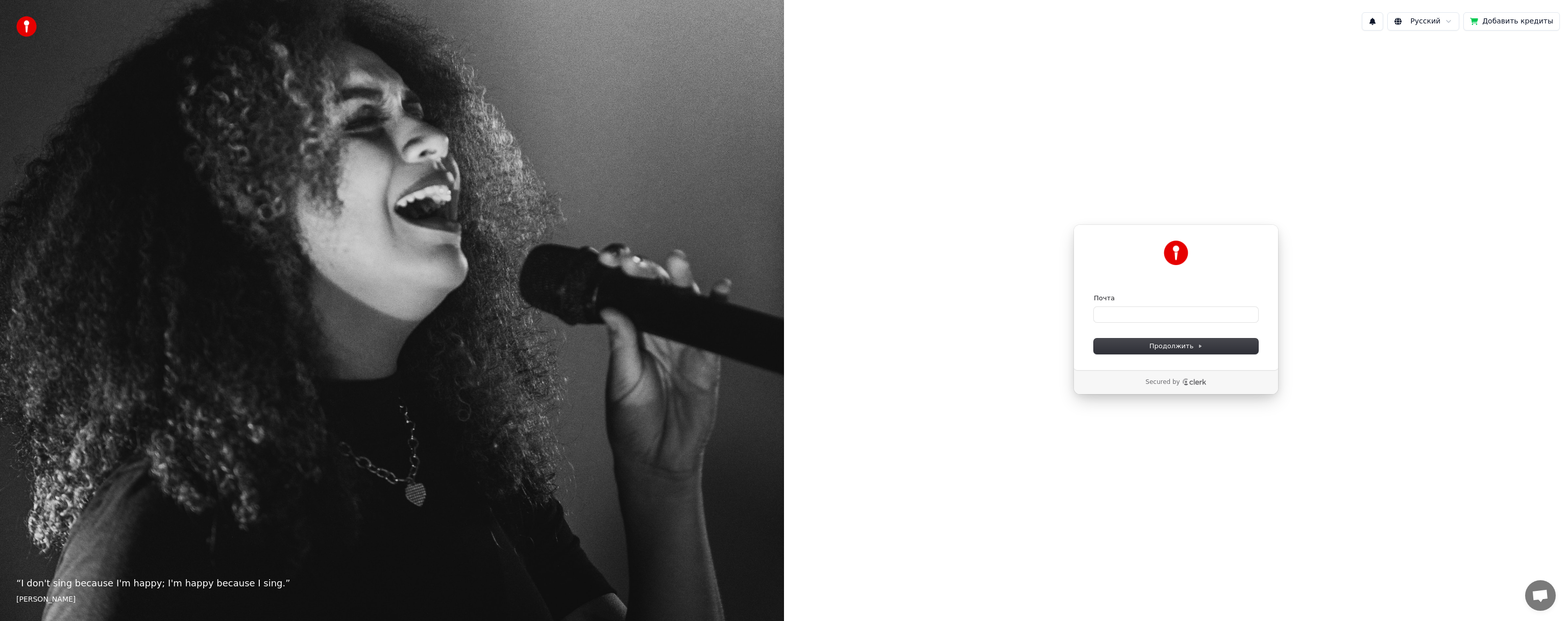
click at [1179, 305] on div "Почта" at bounding box center [1175, 308] width 164 height 28
drag, startPoint x: 1173, startPoint y: 311, endPoint x: 1170, endPoint y: 316, distance: 5.8
click at [1173, 310] on input "Почта" at bounding box center [1175, 315] width 164 height 15
click at [1160, 341] on button "Продолжить" at bounding box center [1175, 346] width 164 height 15
type input "**********"
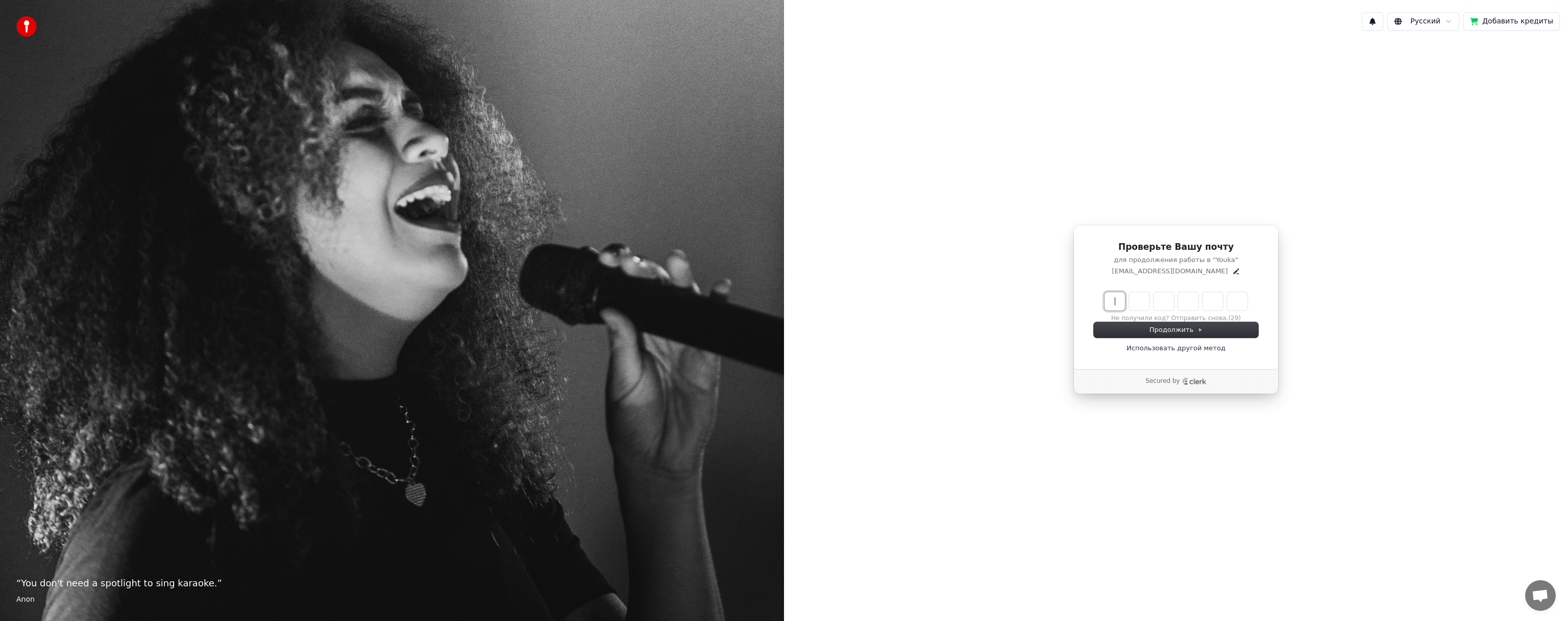
click at [1118, 302] on input "Enter verification code" at bounding box center [1185, 301] width 163 height 18
type input "******"
